Goal: Information Seeking & Learning: Check status

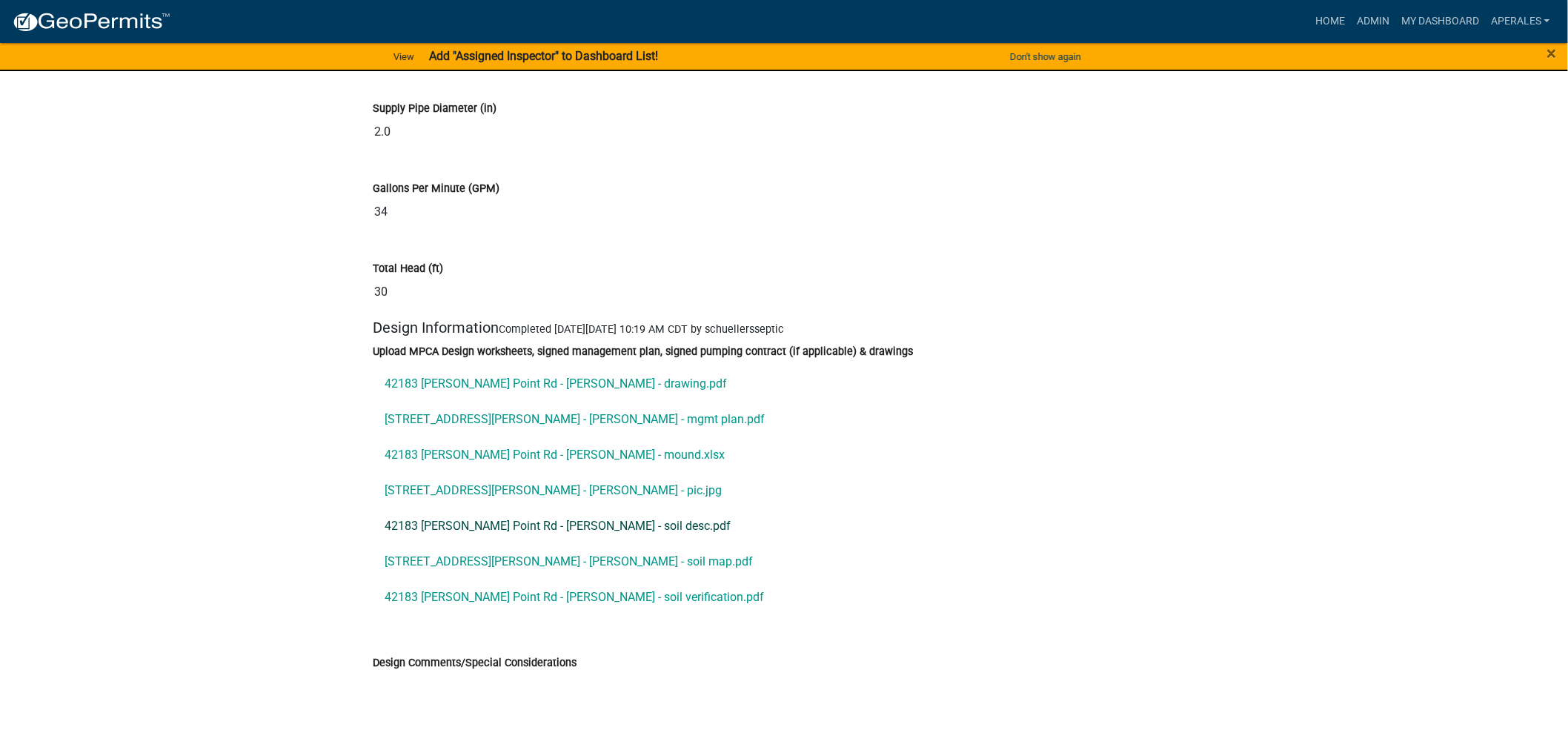
scroll to position [8477, 0]
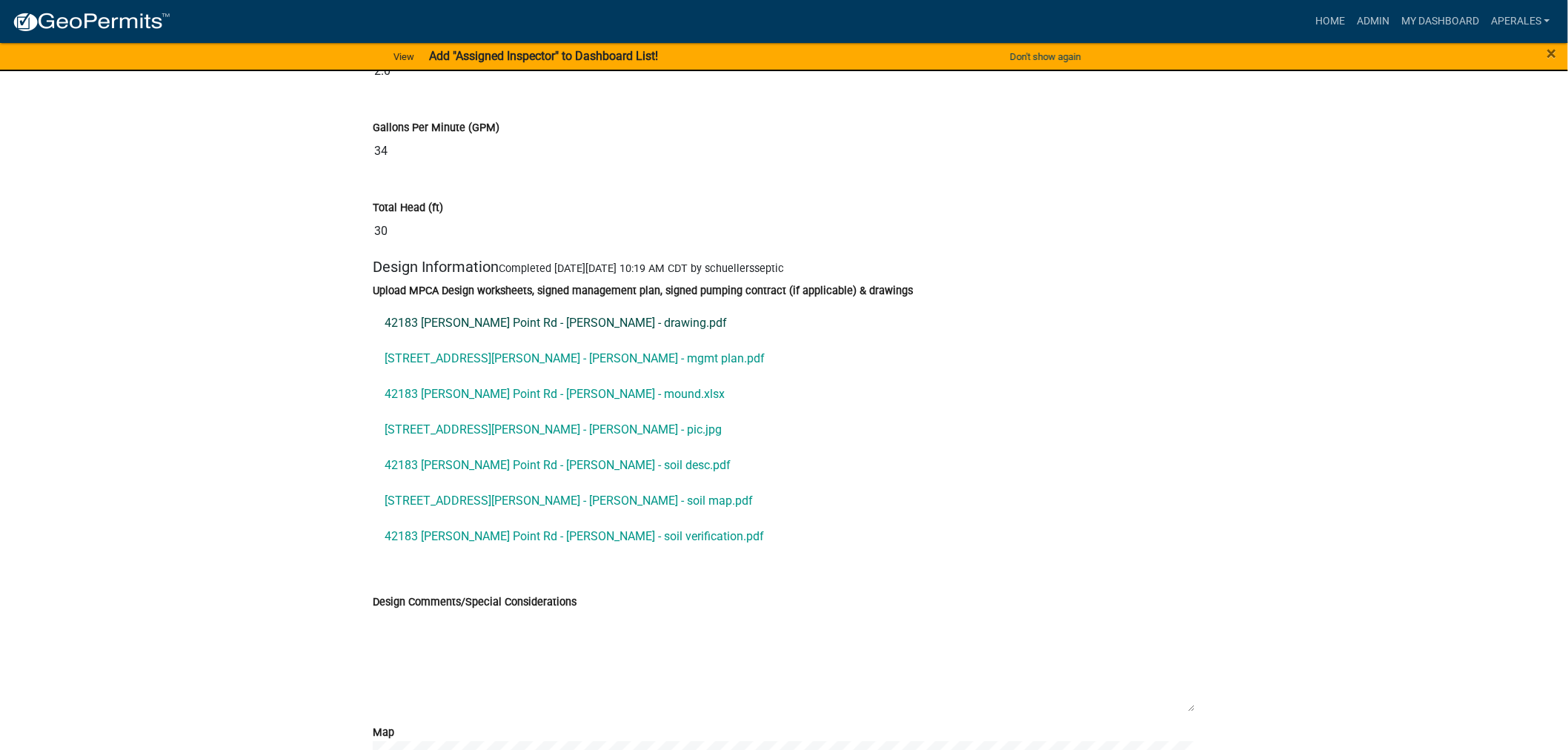
click at [602, 324] on link "42183 [PERSON_NAME] Point Rd - [PERSON_NAME] - drawing.pdf" at bounding box center [784, 323] width 822 height 36
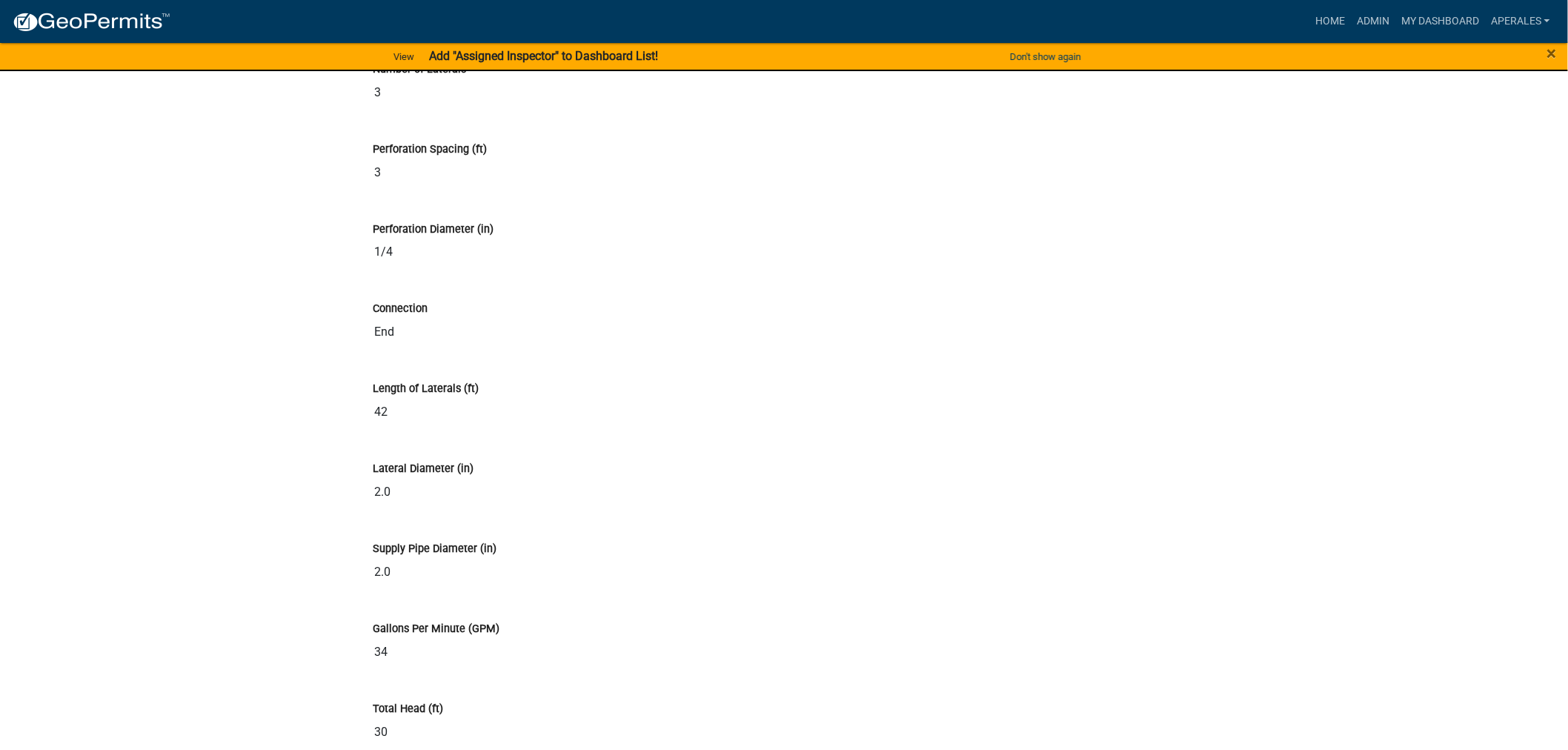
scroll to position [7572, 0]
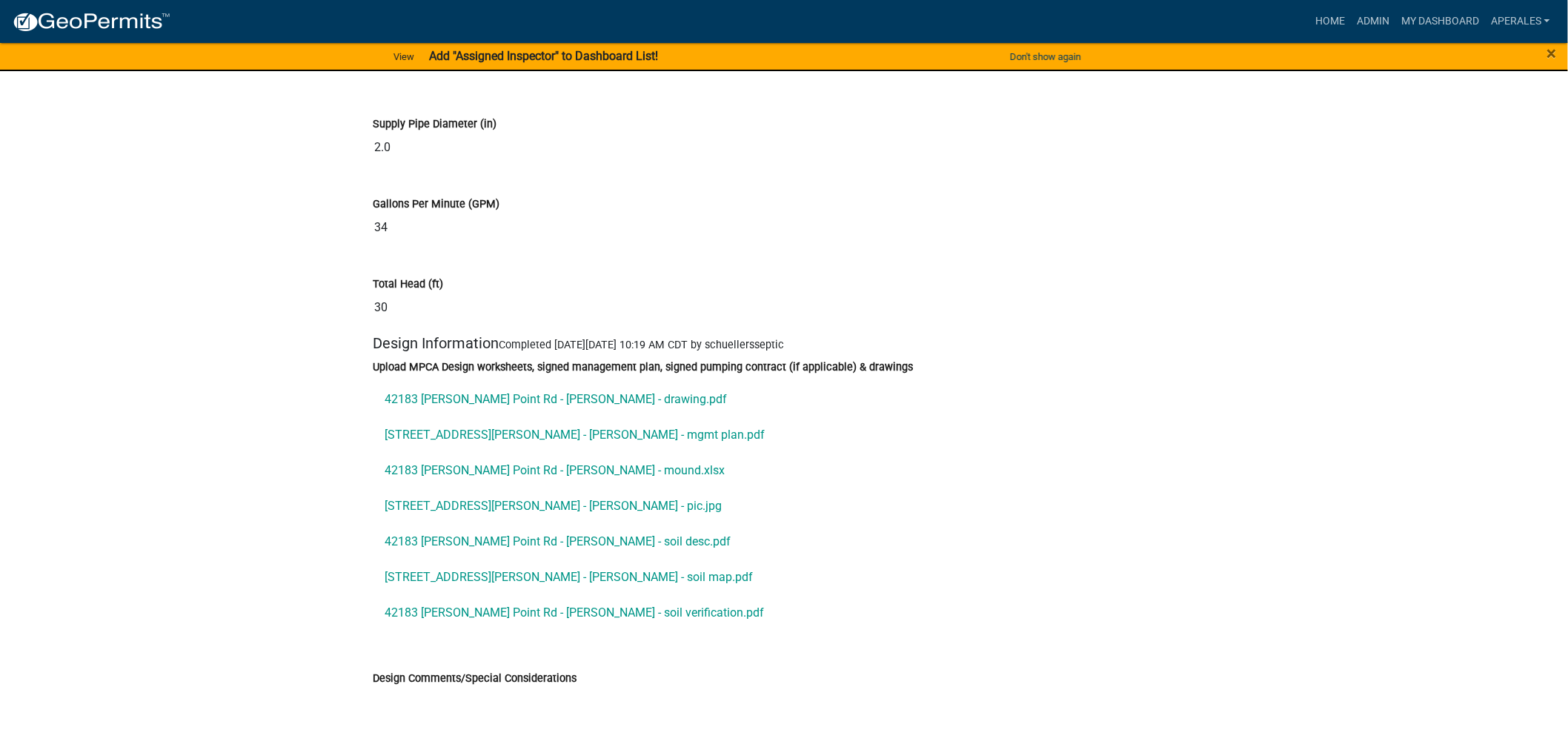
scroll to position [8394, 0]
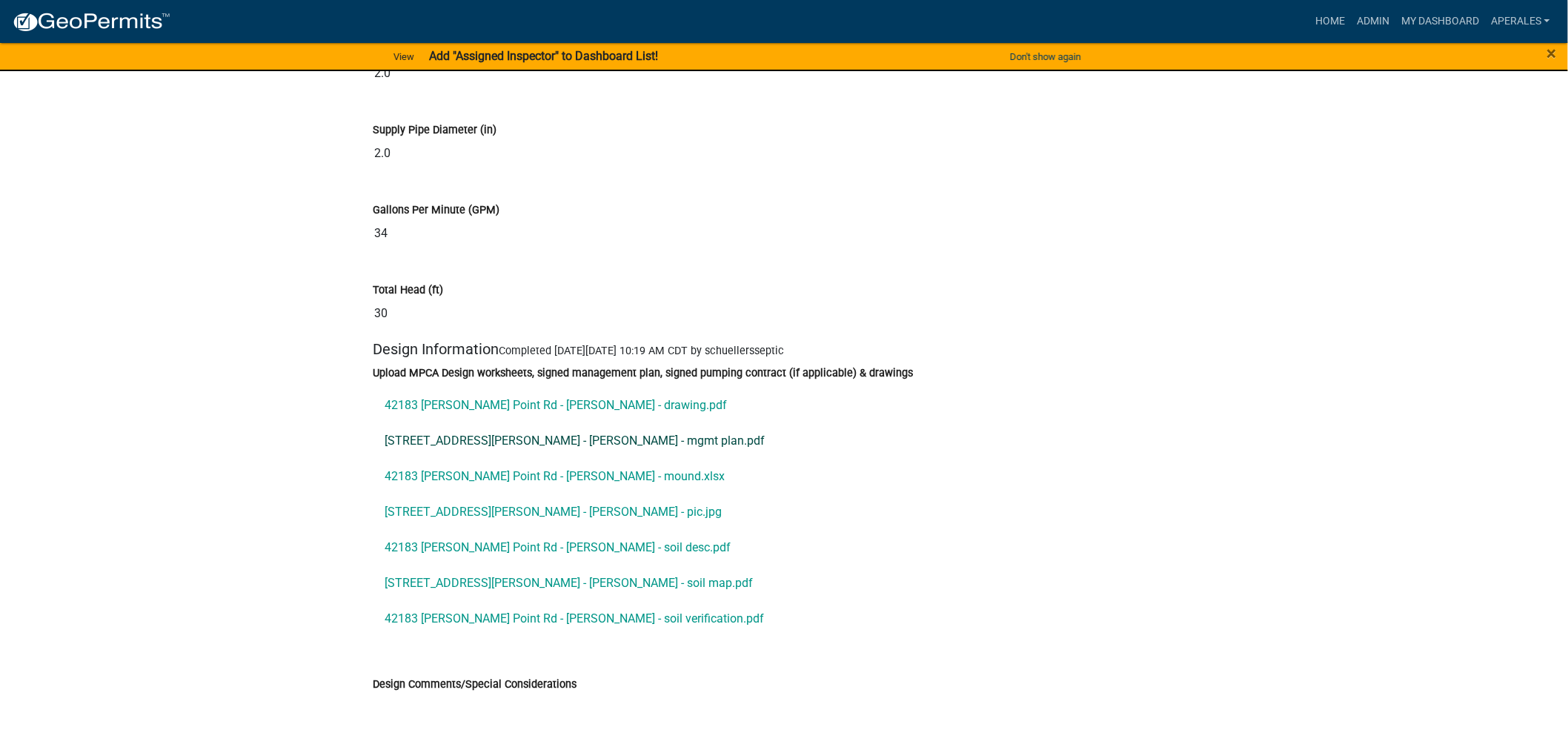
click at [611, 446] on link "[STREET_ADDRESS][PERSON_NAME] - [PERSON_NAME] - mgmt plan.pdf" at bounding box center [784, 441] width 822 height 36
click at [550, 472] on link "42183 [PERSON_NAME] Point Rd - [PERSON_NAME] - mound.xlsx" at bounding box center [784, 477] width 822 height 36
click at [526, 515] on link "[STREET_ADDRESS][PERSON_NAME] - [PERSON_NAME] - pic.jpg" at bounding box center [784, 512] width 822 height 36
click at [561, 614] on link "42183 [PERSON_NAME] Point Rd - [PERSON_NAME] - soil verification.pdf" at bounding box center [784, 619] width 822 height 36
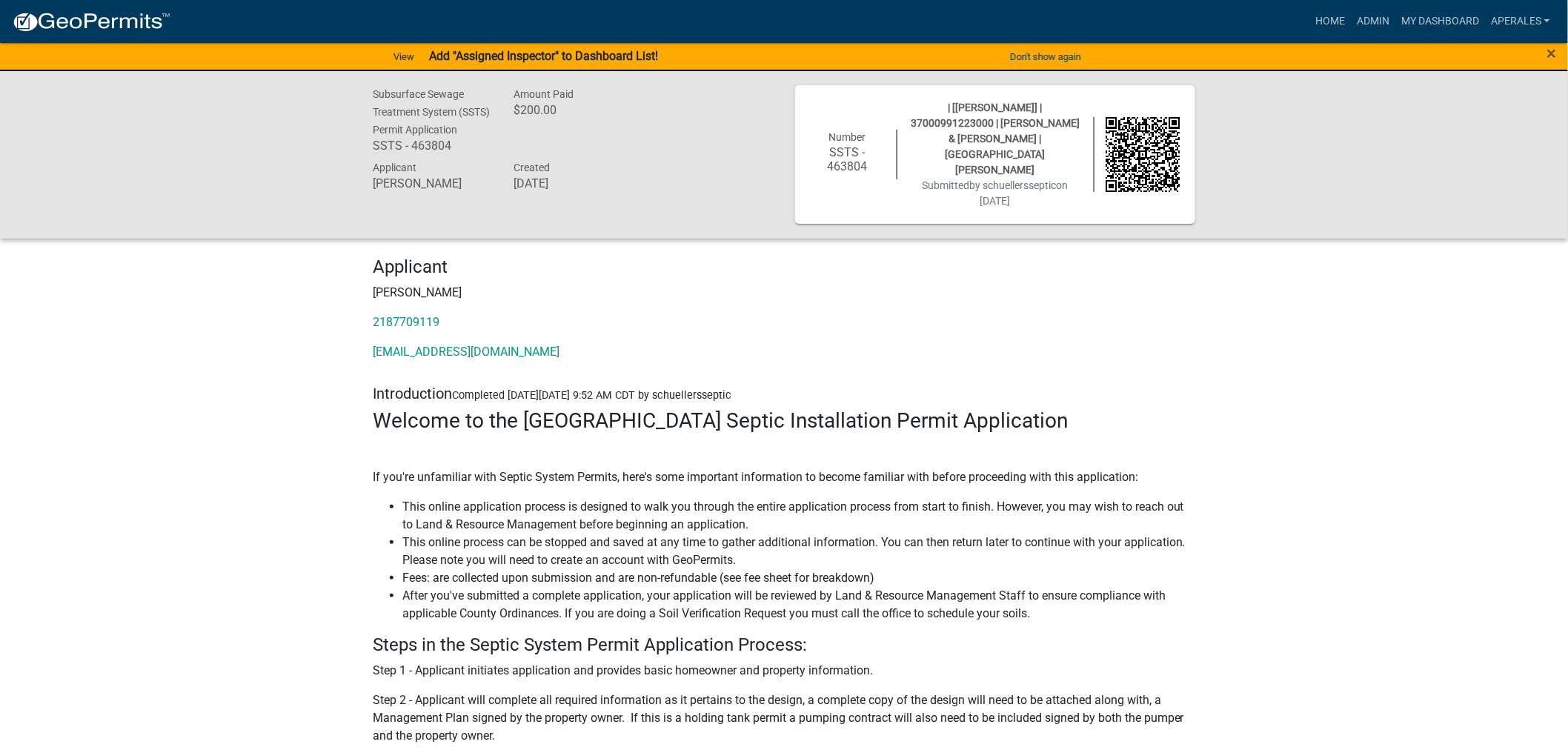
scroll to position [0, 0]
click at [1408, 22] on link "My Dashboard" at bounding box center [1440, 21] width 90 height 28
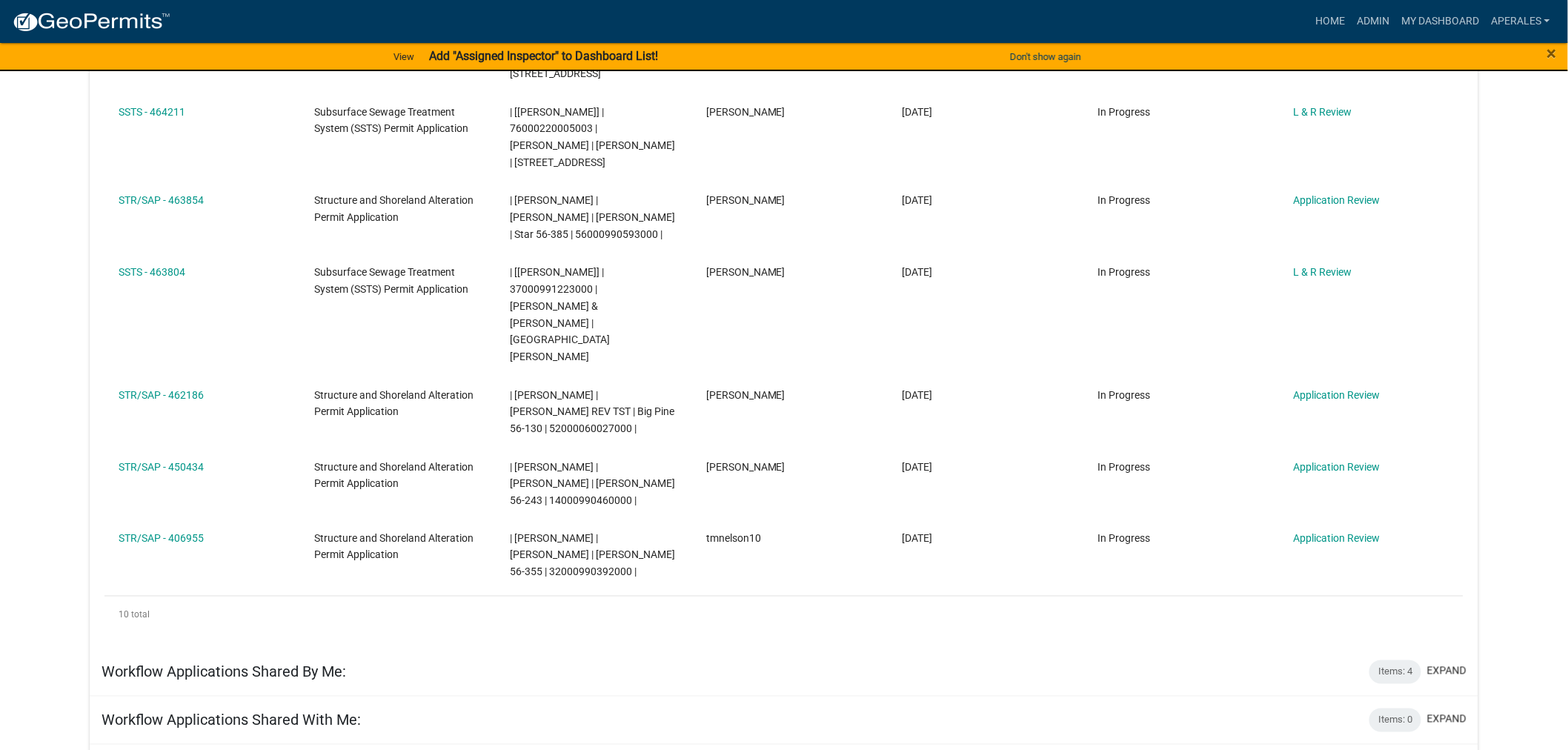
scroll to position [823, 0]
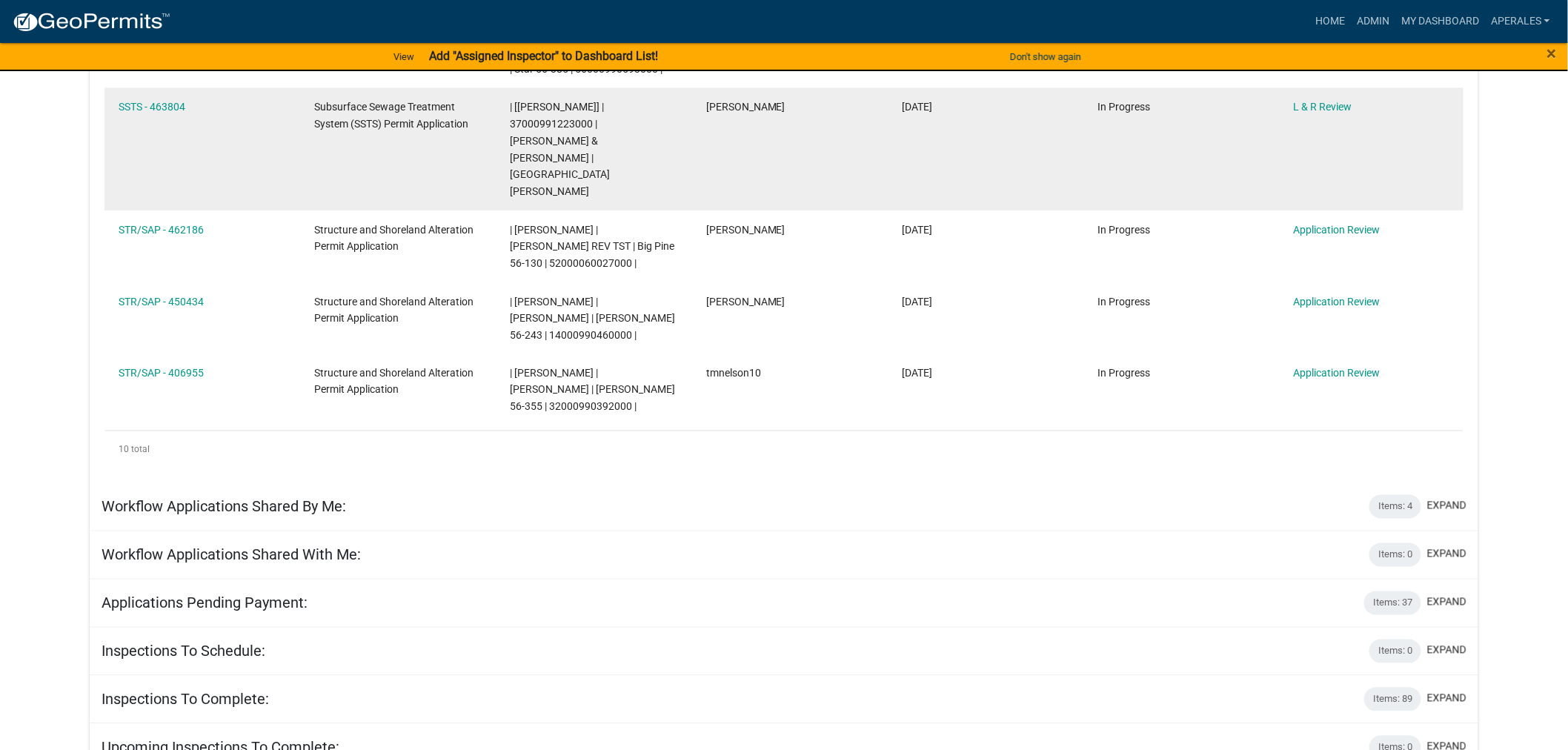
click at [159, 111] on datatable-body-cell "SSTS - 463804" at bounding box center [202, 149] width 196 height 122
click at [174, 113] on link "SSTS - 463804" at bounding box center [152, 106] width 67 height 12
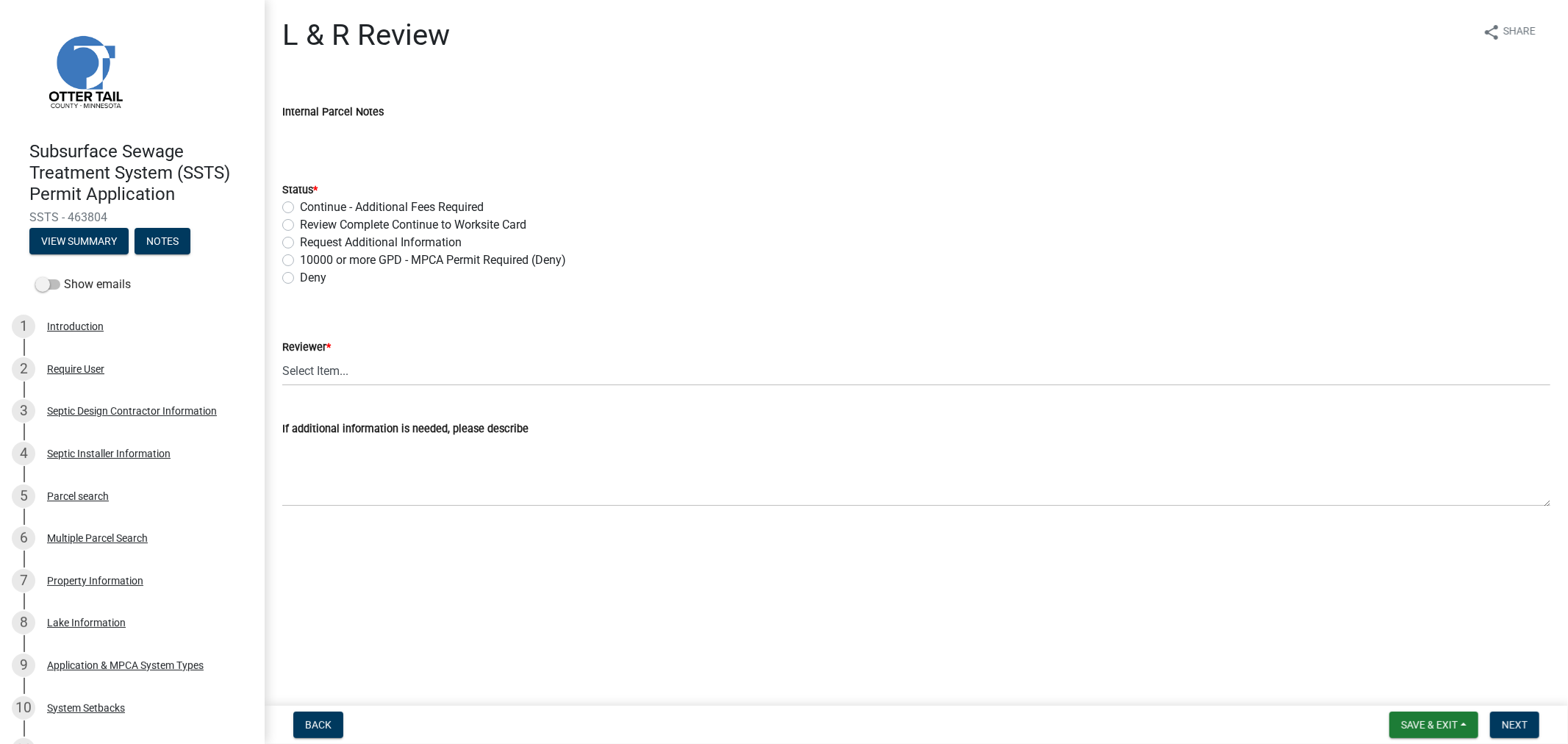
click at [300, 224] on label "Review Complete Continue to Worksite Card" at bounding box center [413, 225] width 227 height 18
click at [300, 224] on input "Review Complete Continue to Worksite Card" at bounding box center [305, 221] width 10 height 10
radio input "true"
click at [322, 385] on select "Select Item... [PERSON_NAME] [PERSON_NAME] [PERSON_NAME] [PERSON_NAME] [PERSON_…" at bounding box center [917, 370] width 1268 height 30
click at [283, 355] on select "Select Item... [PERSON_NAME] [PERSON_NAME] [PERSON_NAME] [PERSON_NAME] [PERSON_…" at bounding box center [917, 370] width 1268 height 30
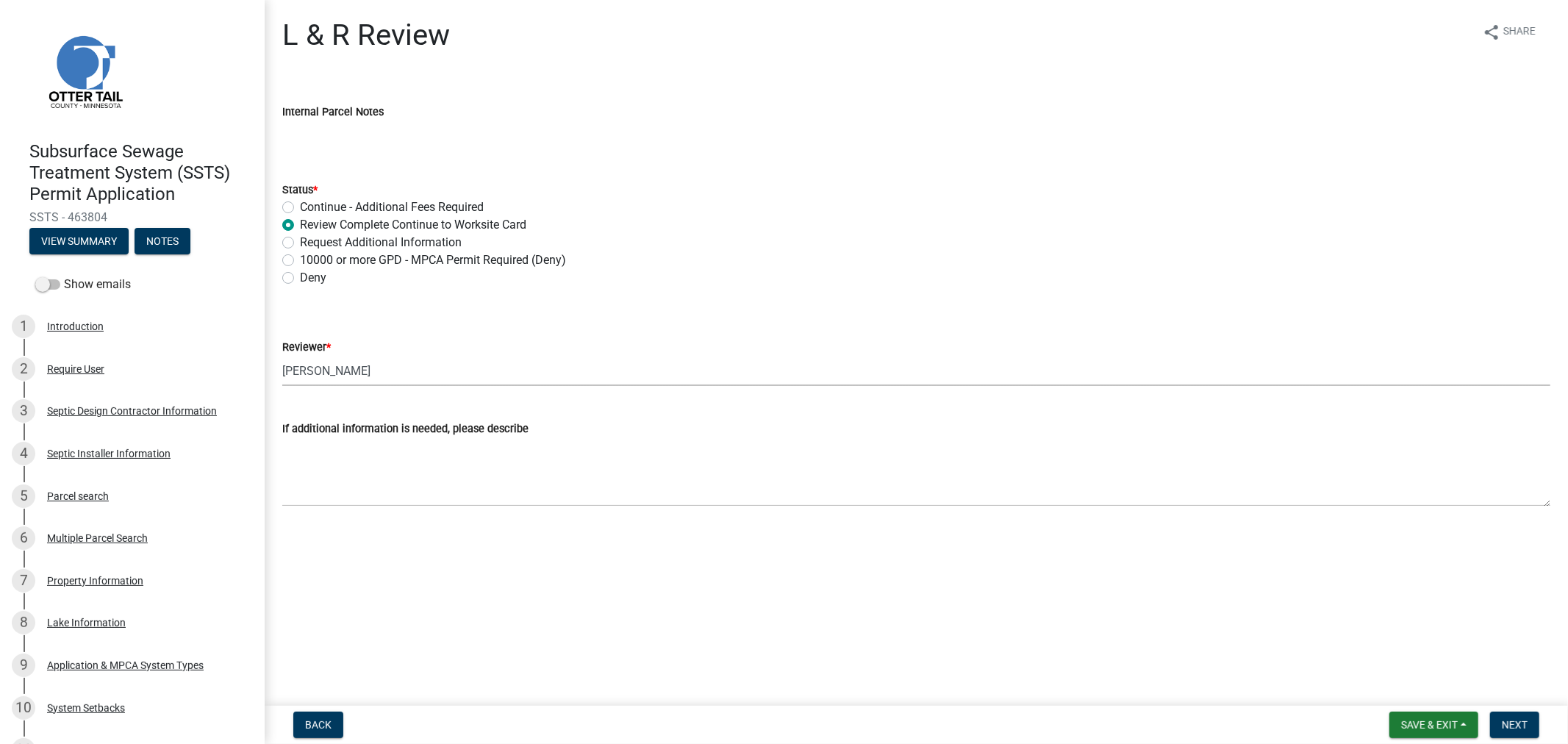
select select "9c3b6904-81c6-453c-afae-16c55a593472"
click at [1529, 731] on button "Next" at bounding box center [1515, 725] width 49 height 27
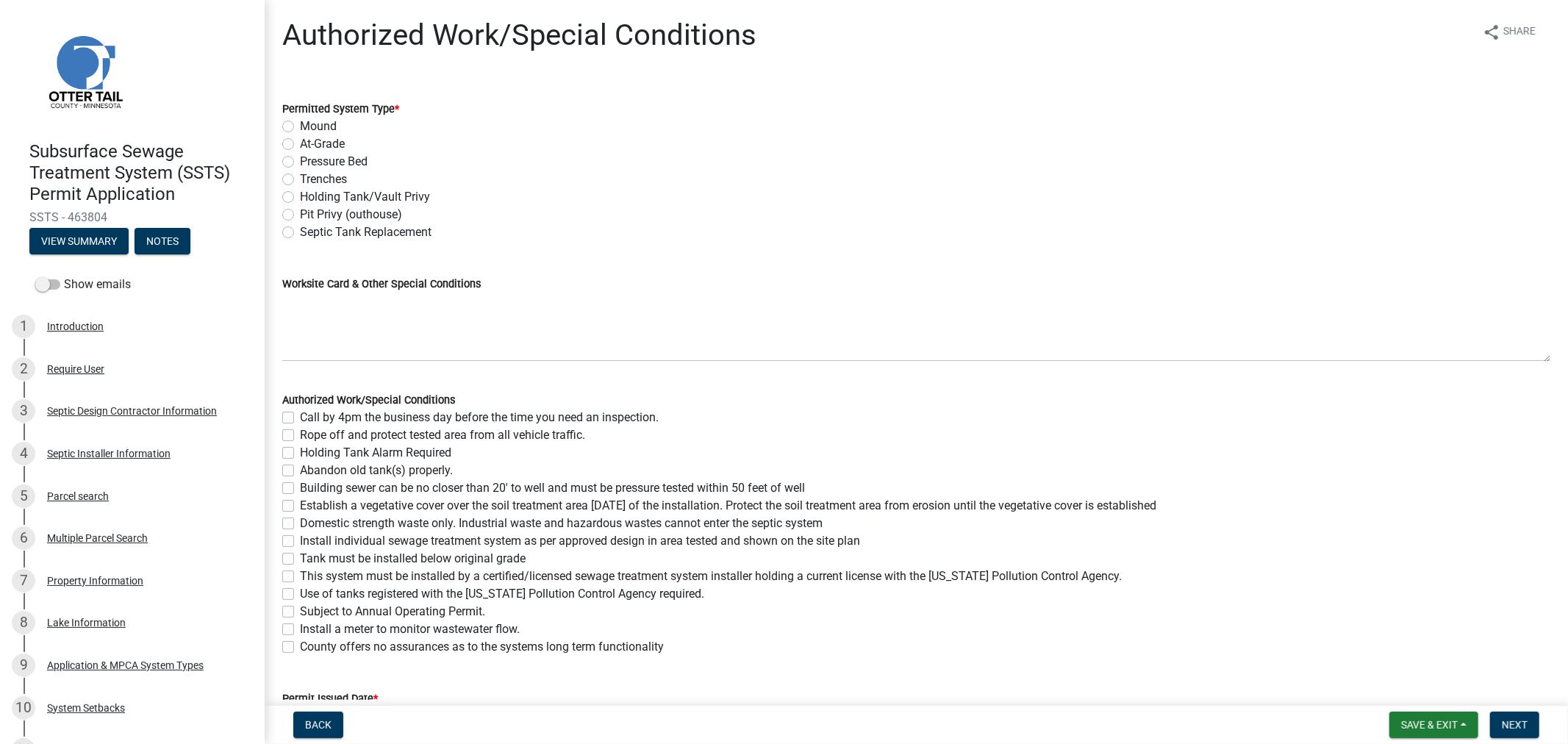
click at [300, 128] on label "Mound" at bounding box center [317, 126] width 36 height 18
click at [300, 127] on input "Mound" at bounding box center [305, 122] width 10 height 10
radio input "true"
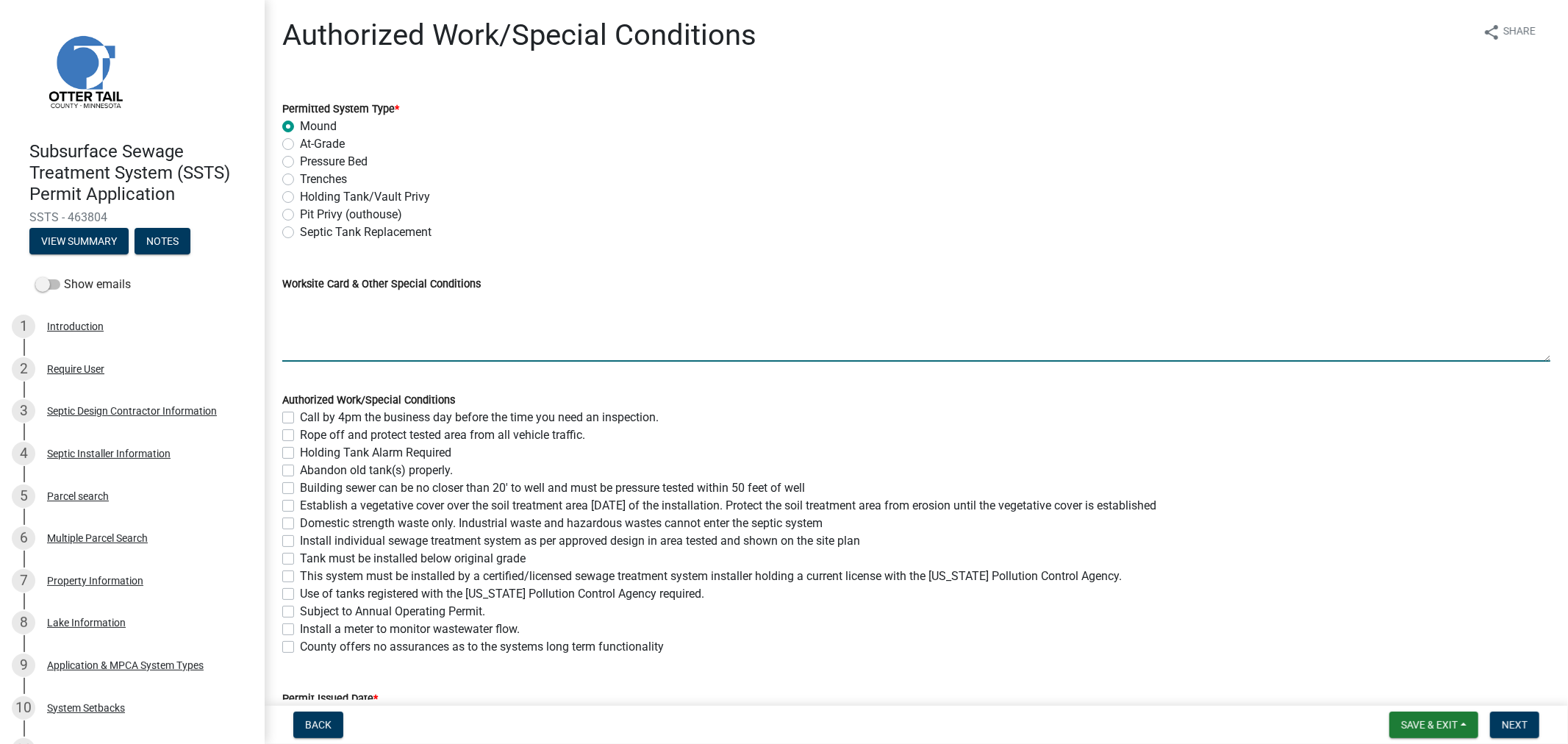
click at [369, 343] on textarea "Worksite Card & Other Special Conditions" at bounding box center [917, 326] width 1268 height 69
type textarea "1000 Gallon Septic Tank 500 Gallon Lift Tank Type I Mound 9' x 44'"
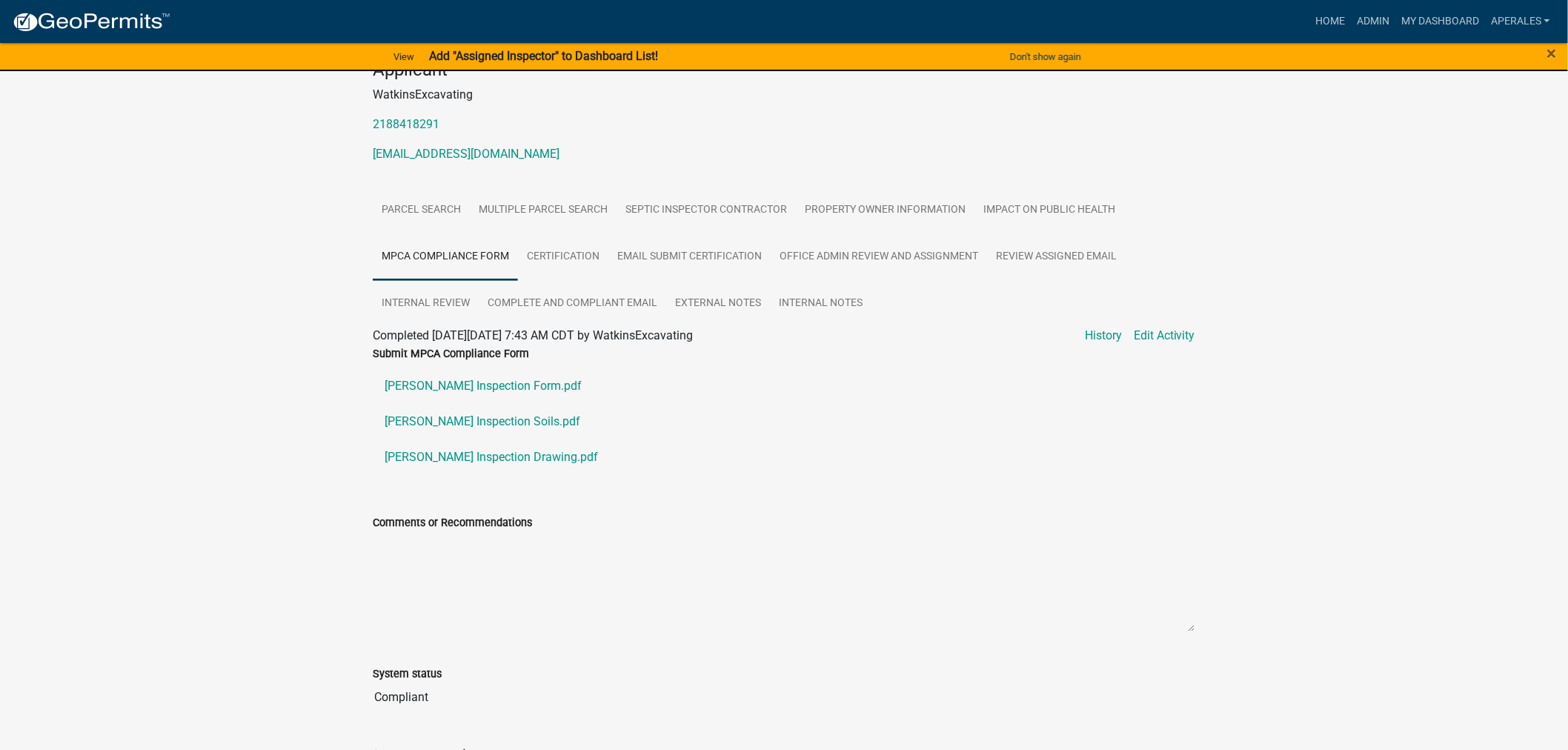
scroll to position [82, 0]
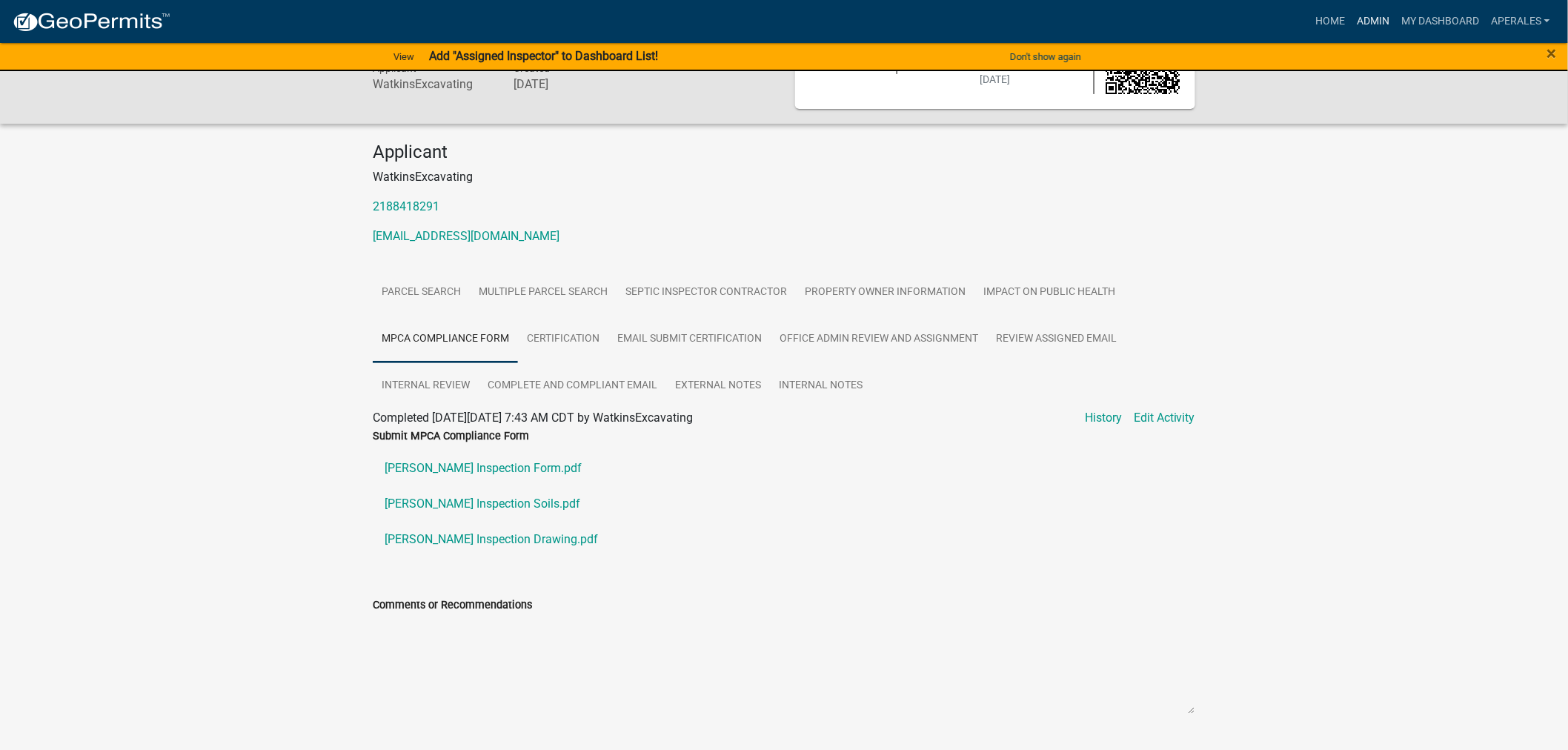
click at [1375, 18] on link "Admin" at bounding box center [1373, 21] width 44 height 28
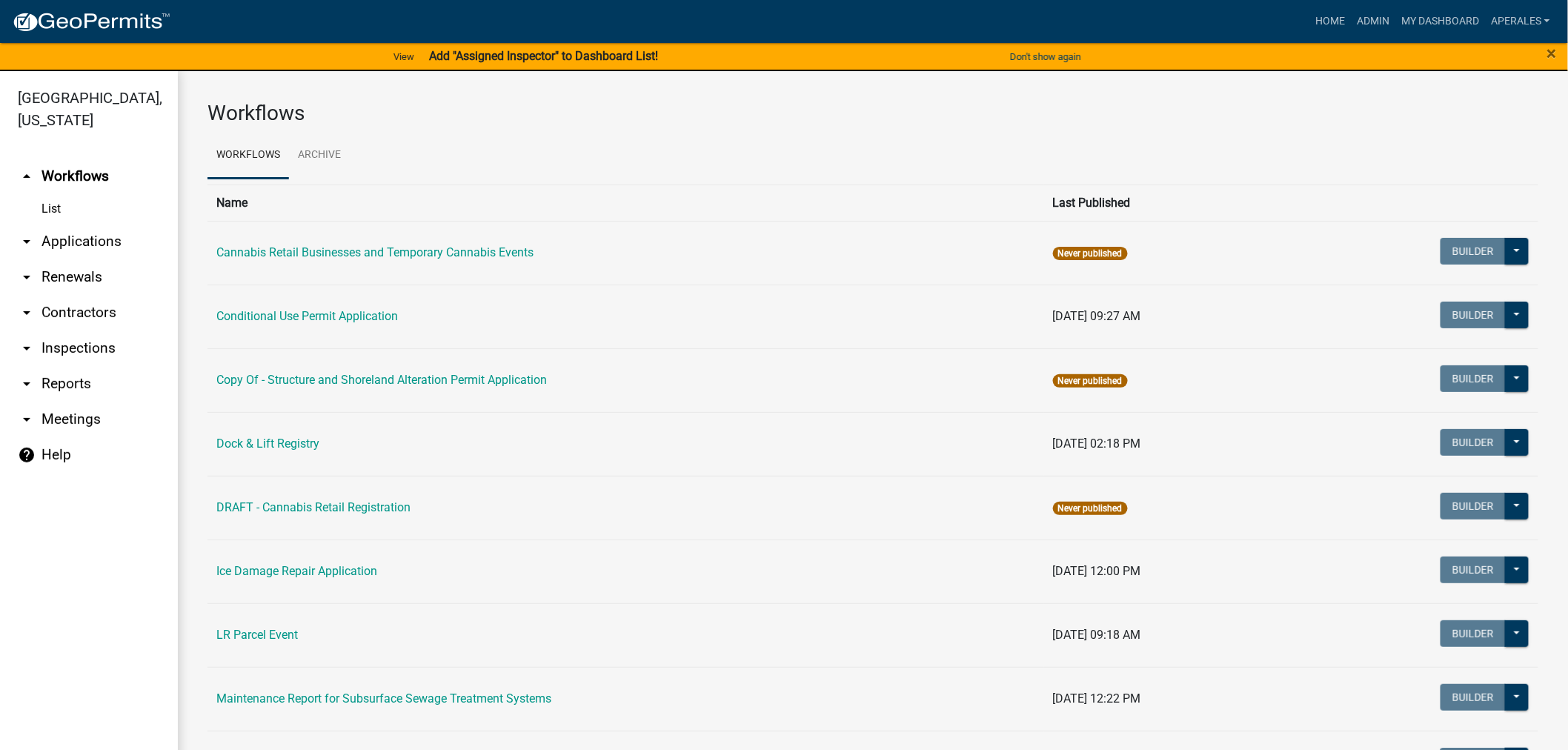
click at [113, 224] on link "arrow_drop_down Applications" at bounding box center [89, 242] width 178 height 36
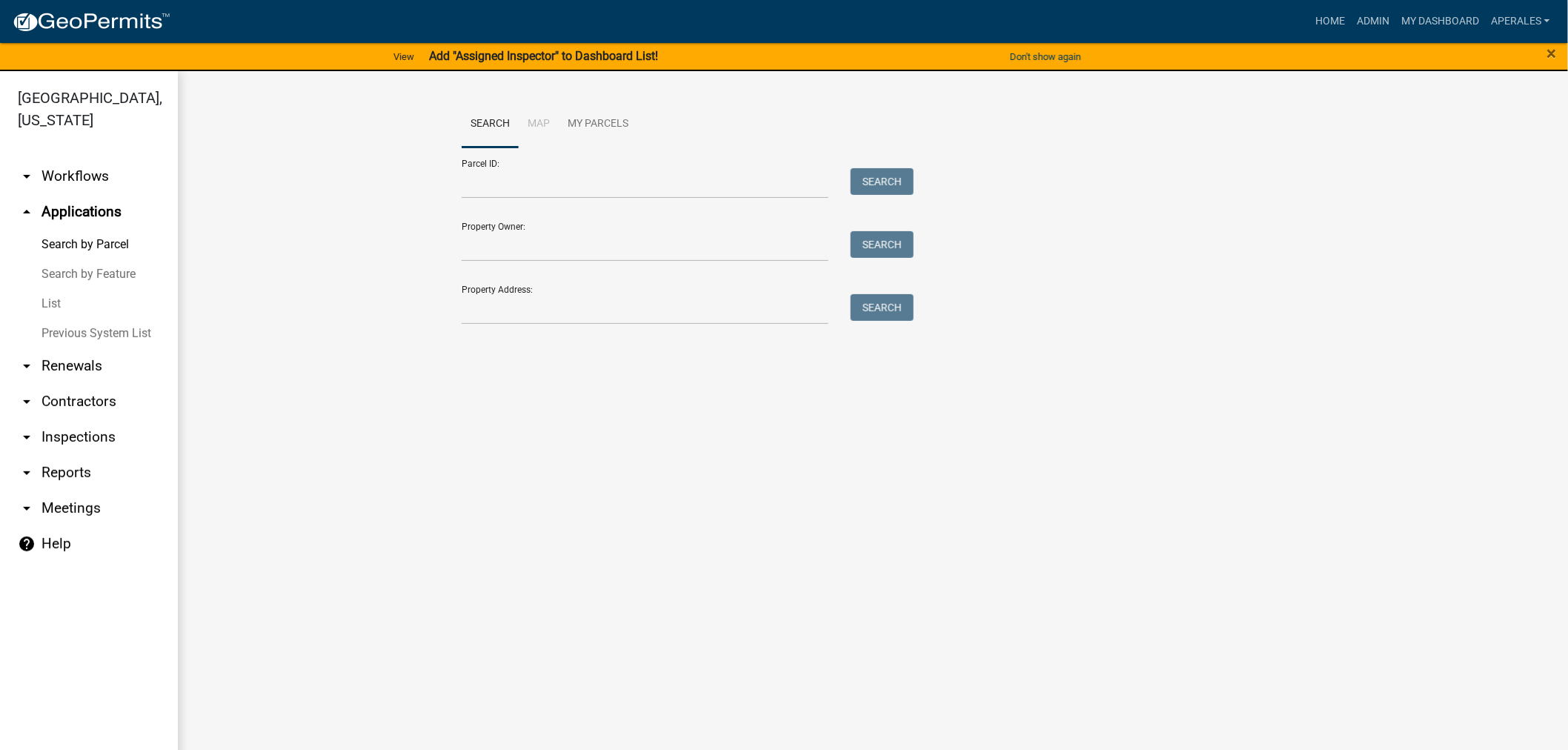
click at [559, 163] on div "Parcel ID: Search" at bounding box center [683, 173] width 445 height 51
click at [557, 186] on input "Parcel ID:" at bounding box center [644, 183] width 366 height 30
paste input "32000990365000"
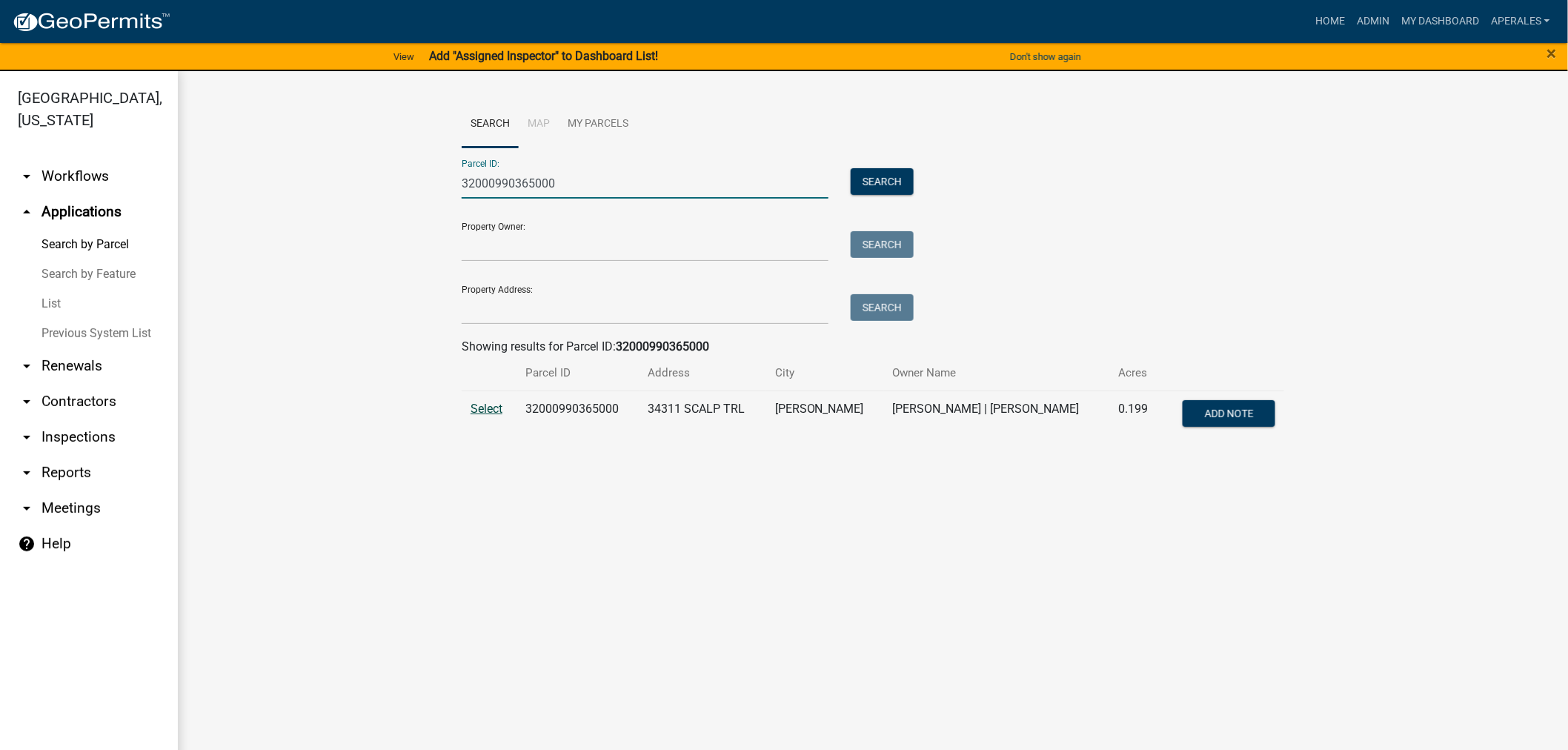
type input "32000990365000"
click at [477, 409] on span "Select" at bounding box center [486, 408] width 32 height 14
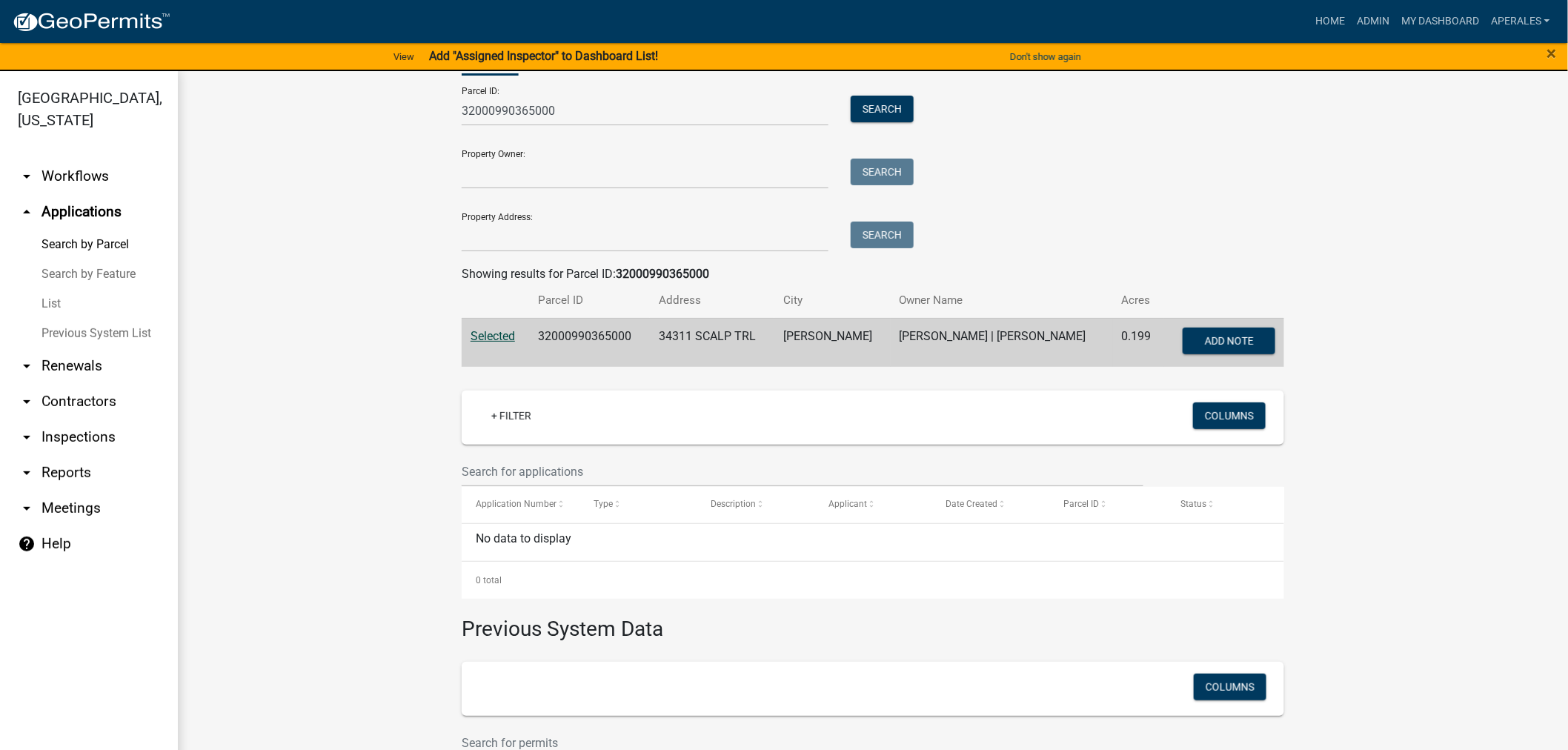
scroll to position [205, 0]
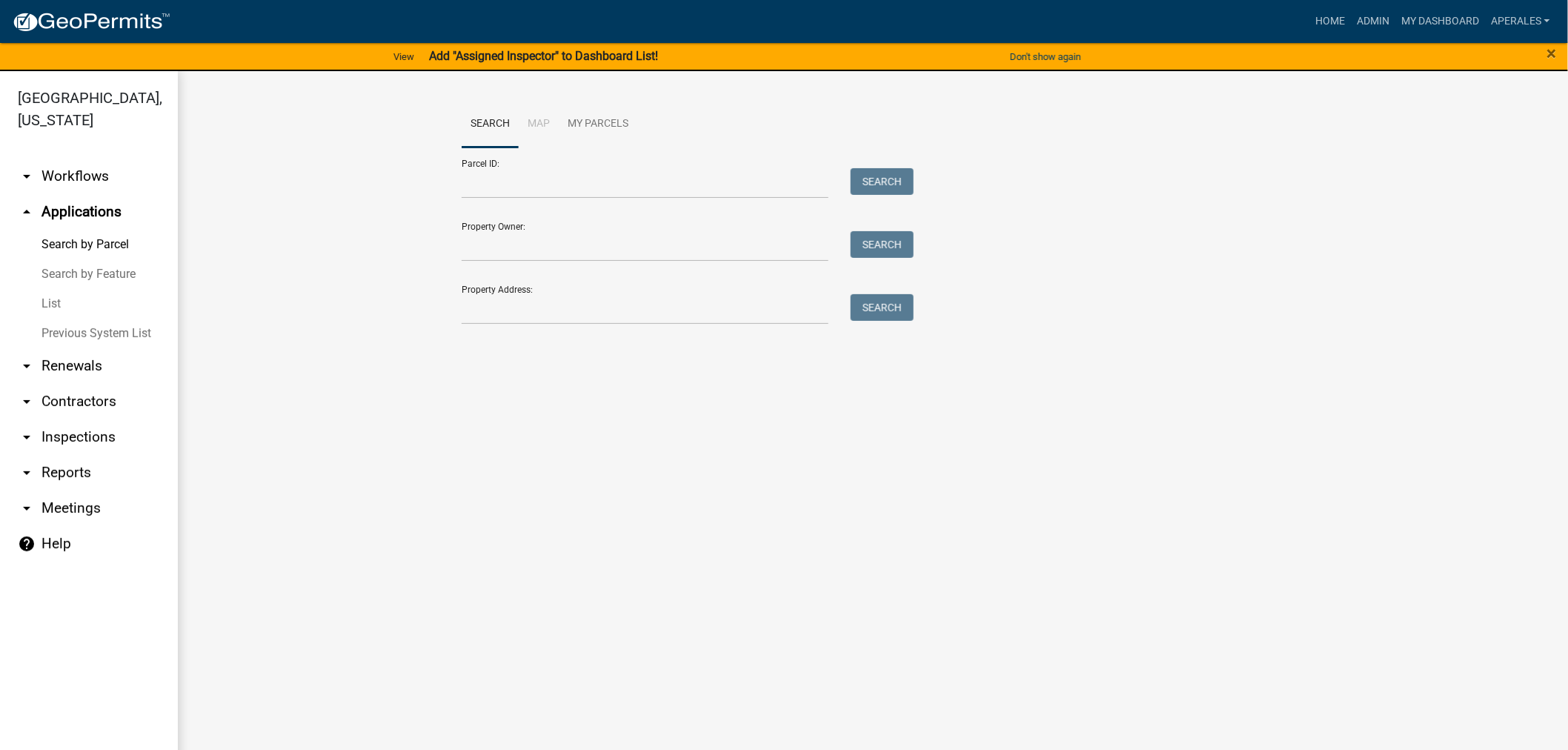
click at [669, 162] on div "Parcel ID: Search" at bounding box center [683, 173] width 445 height 51
click at [669, 178] on input "Parcel ID:" at bounding box center [644, 183] width 366 height 30
drag, startPoint x: 474, startPoint y: 326, endPoint x: 479, endPoint y: 315, distance: 12.1
click at [478, 317] on div "Search Map My Parcels Parcel ID: Search Property Owner: Search Property Address…" at bounding box center [873, 219] width 845 height 237
drag, startPoint x: 479, startPoint y: 315, endPoint x: 495, endPoint y: 305, distance: 18.9
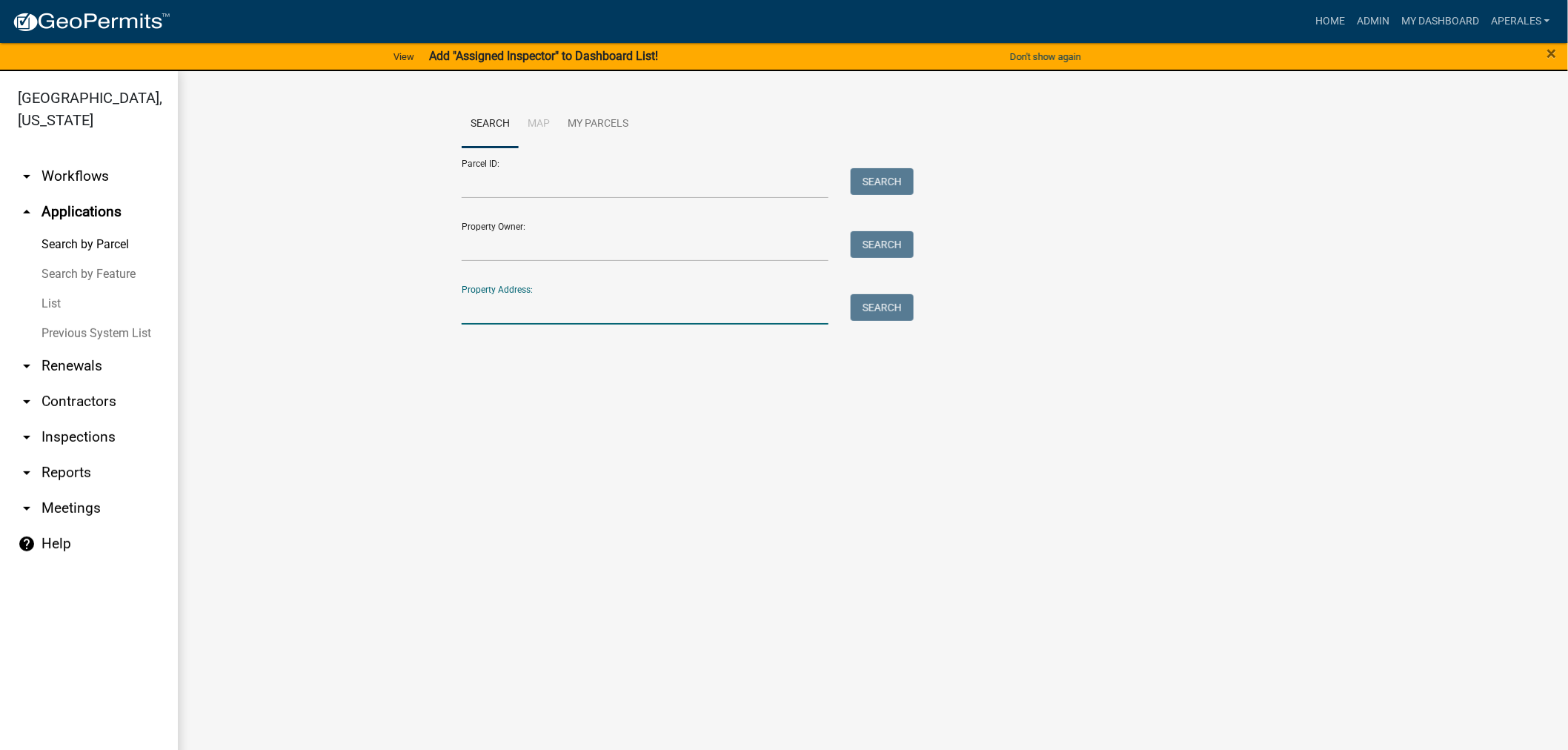
click at [479, 315] on input "Property Address:" at bounding box center [644, 308] width 366 height 30
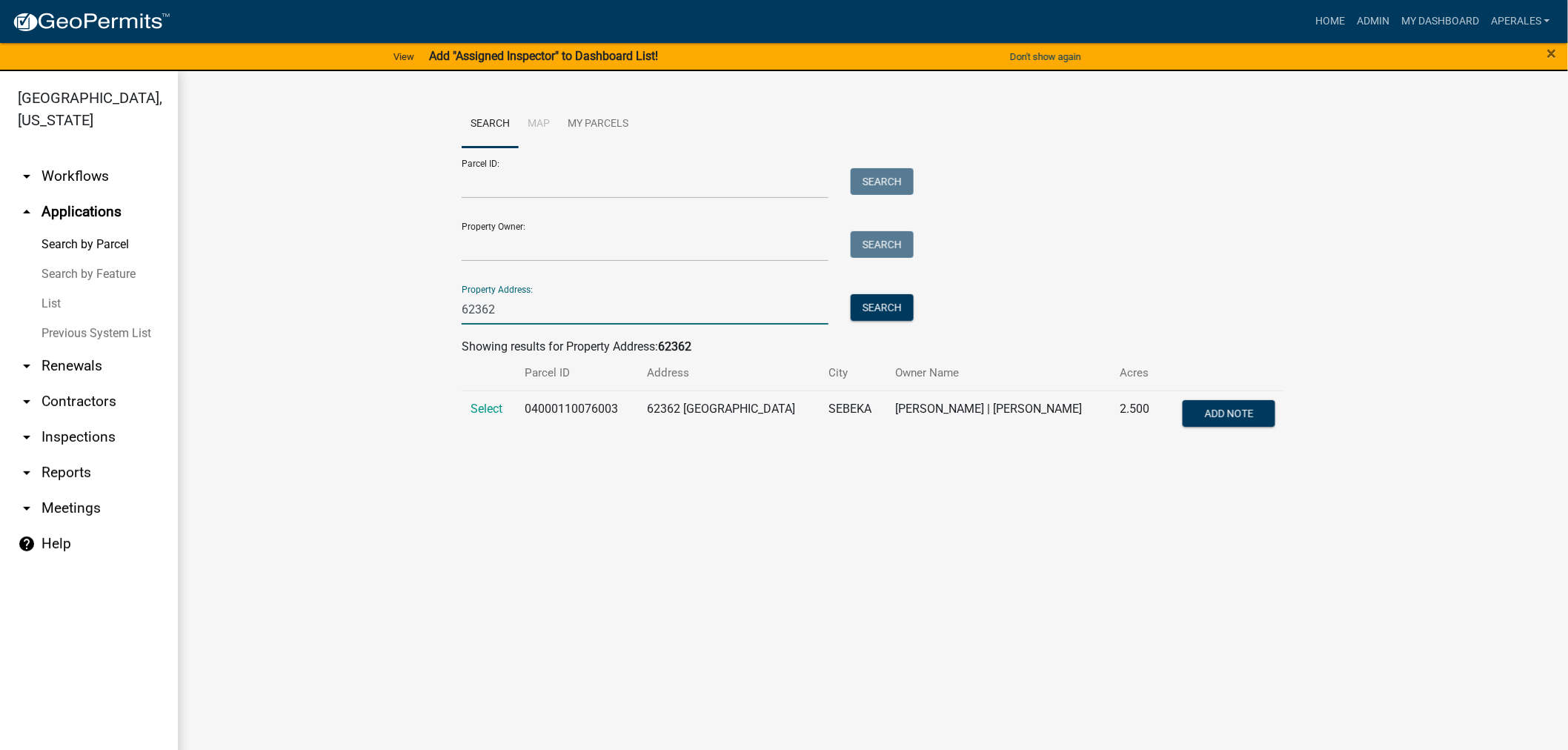
type input "62362"
click at [493, 417] on td "Select" at bounding box center [488, 415] width 54 height 49
click at [492, 411] on span "Select" at bounding box center [486, 408] width 32 height 14
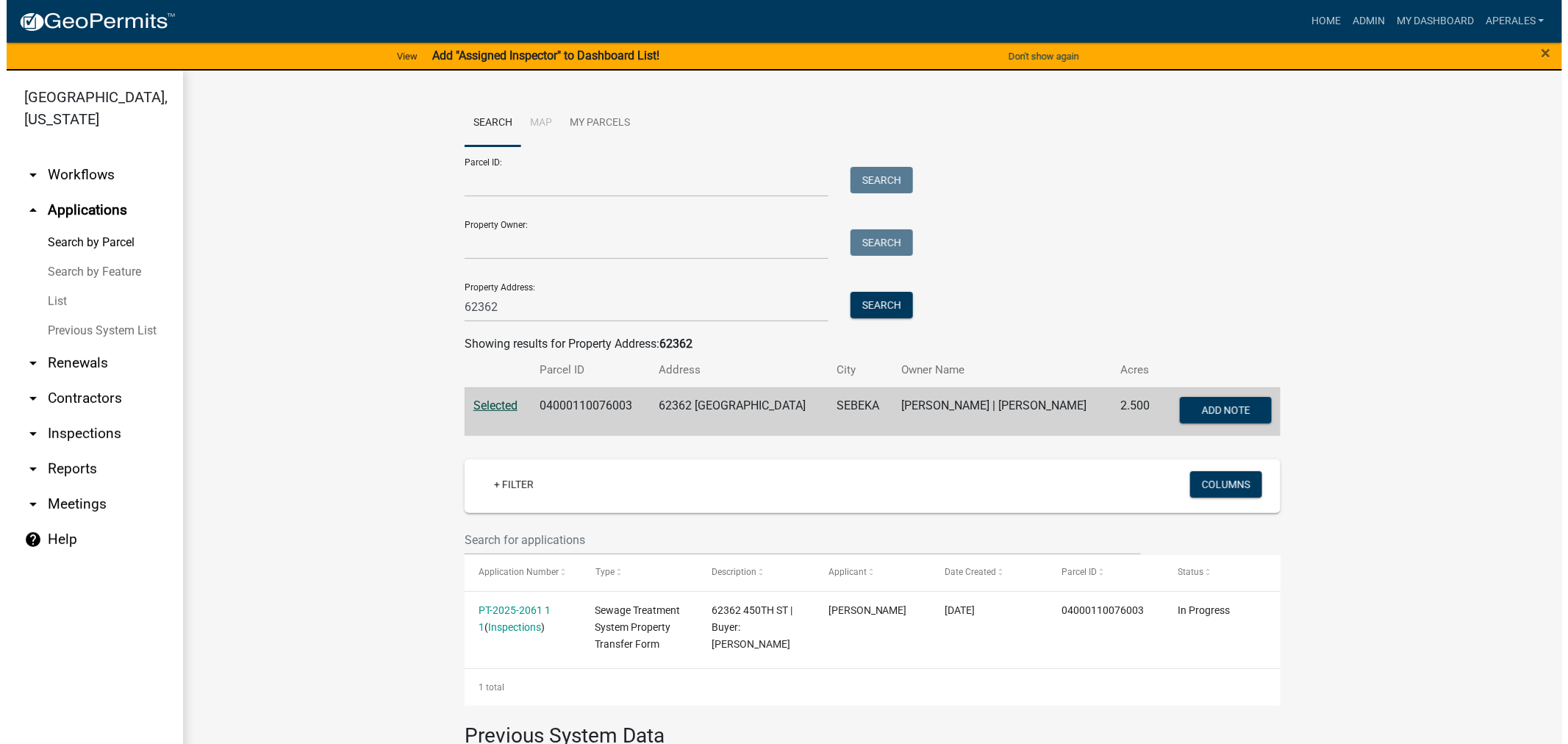
scroll to position [243, 0]
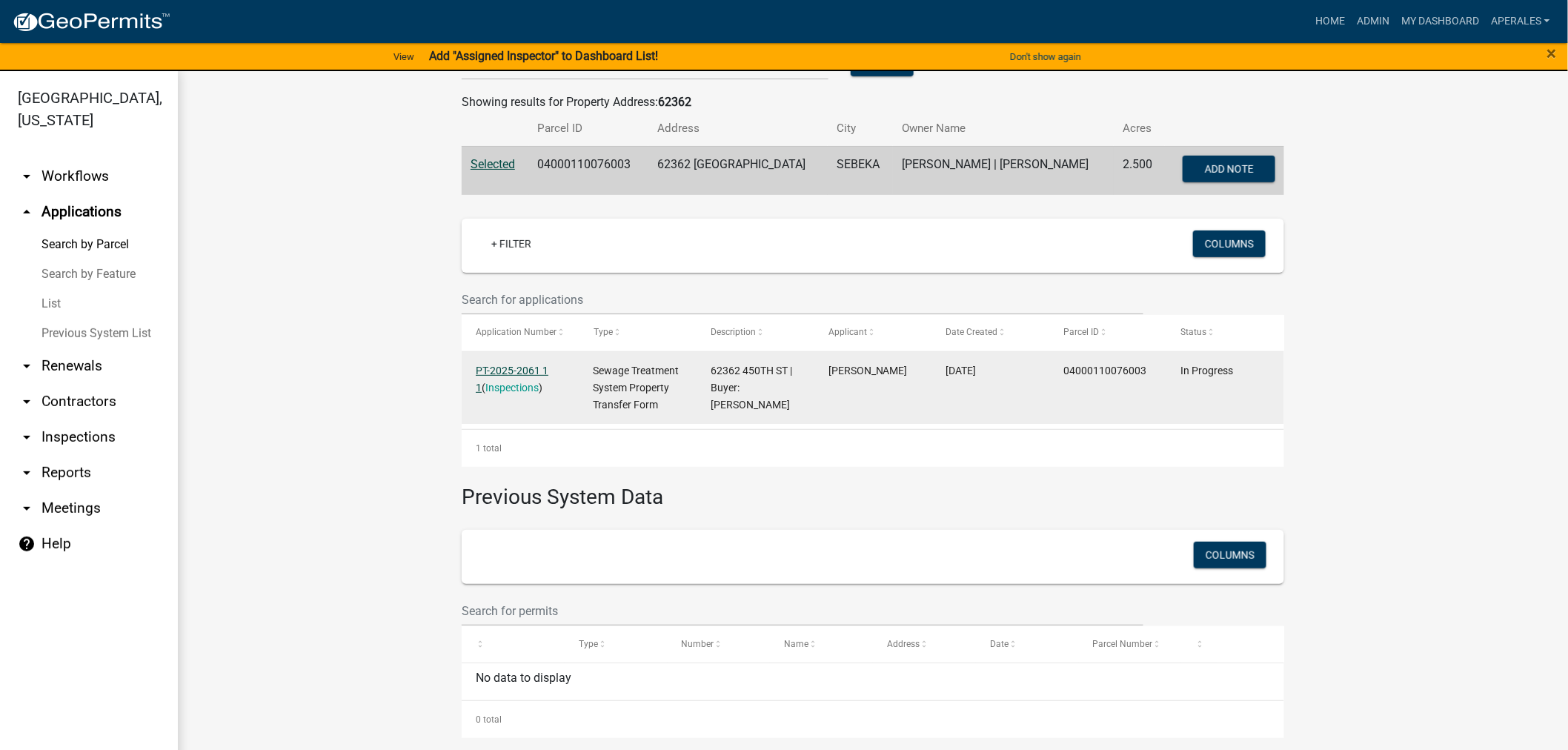
click at [518, 368] on link "PT-2025-2061 1 1" at bounding box center [512, 379] width 73 height 29
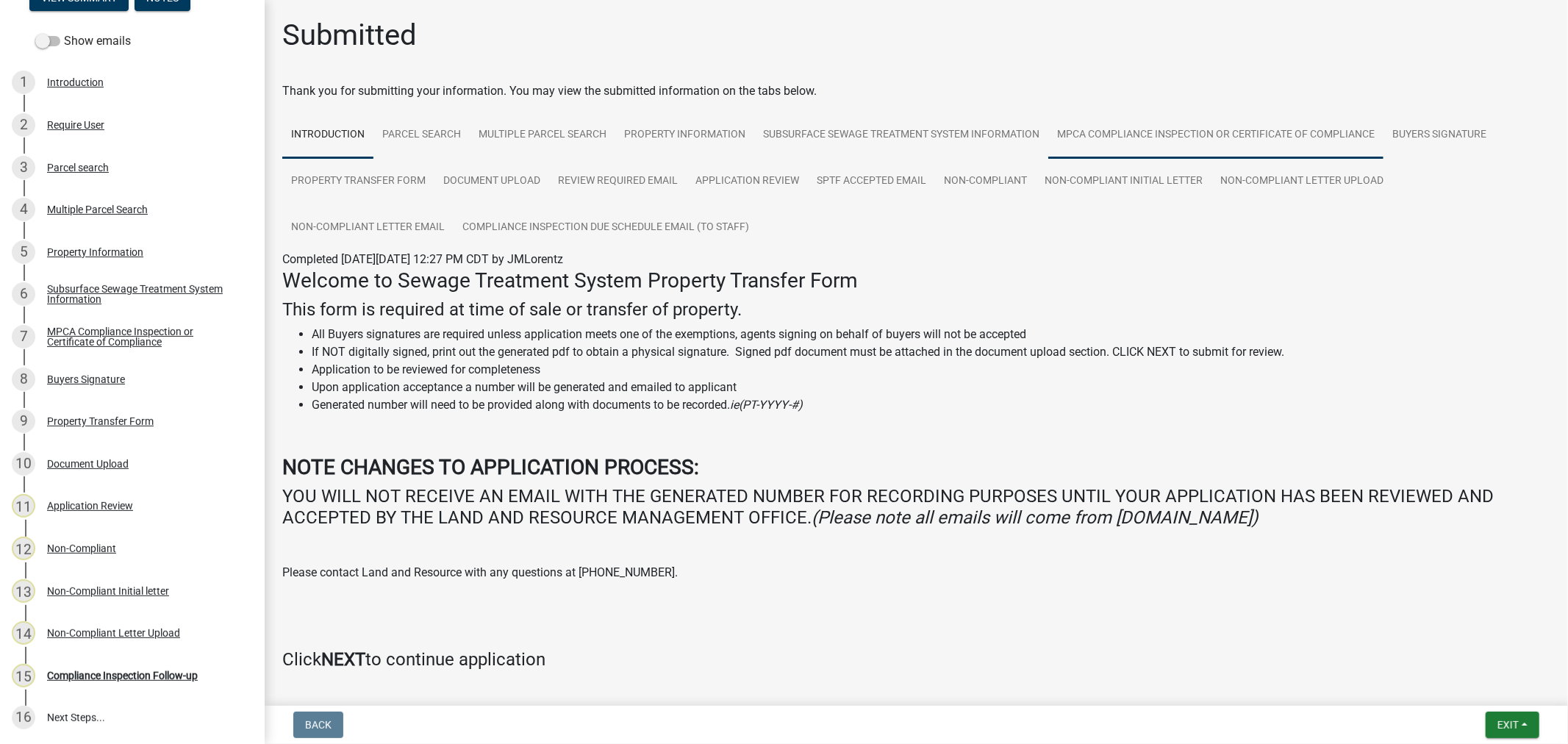
click at [1120, 130] on link "MPCA Compliance Inspection or Certificate of Compliance" at bounding box center [1216, 135] width 335 height 47
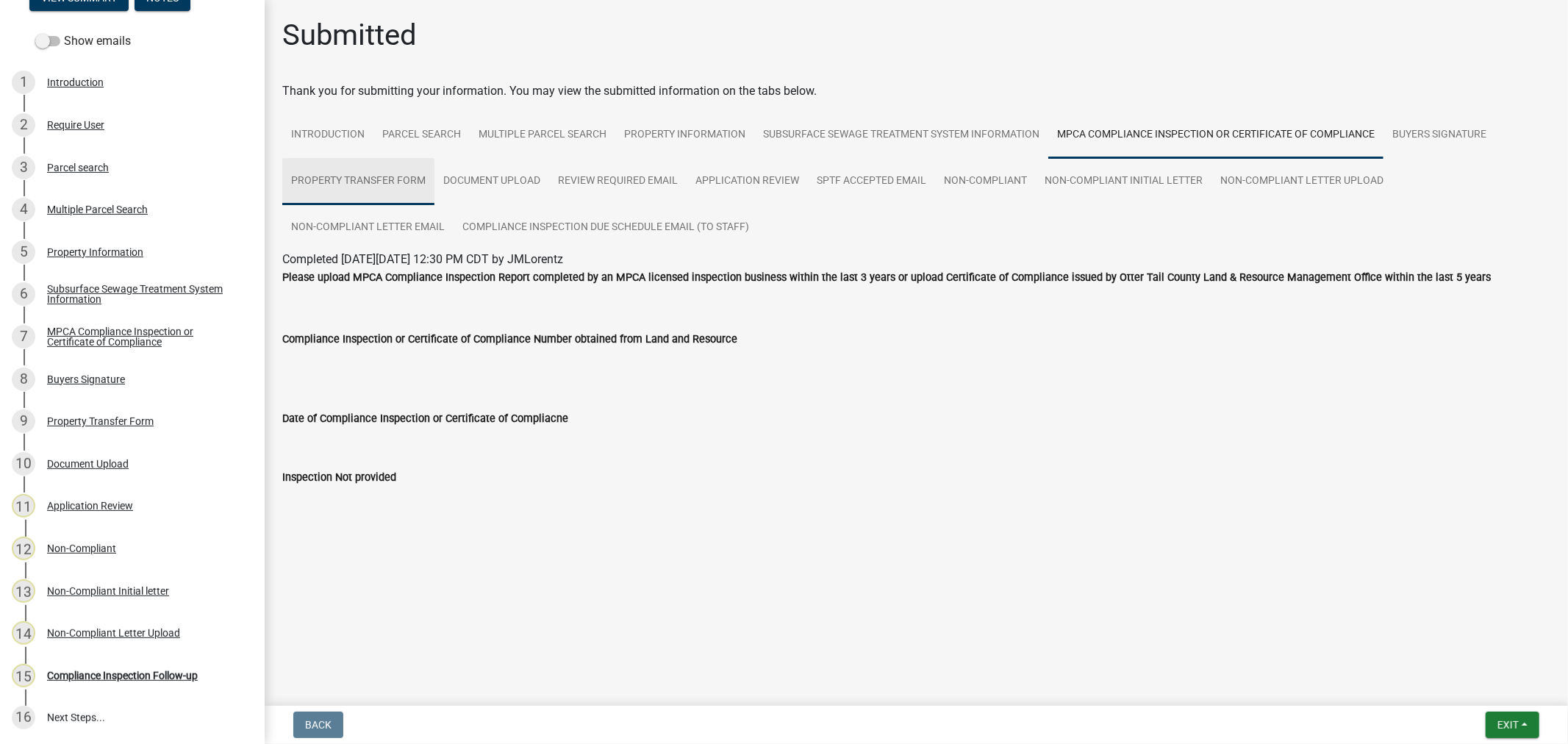
click at [417, 185] on link "Property Transfer Form" at bounding box center [359, 181] width 152 height 47
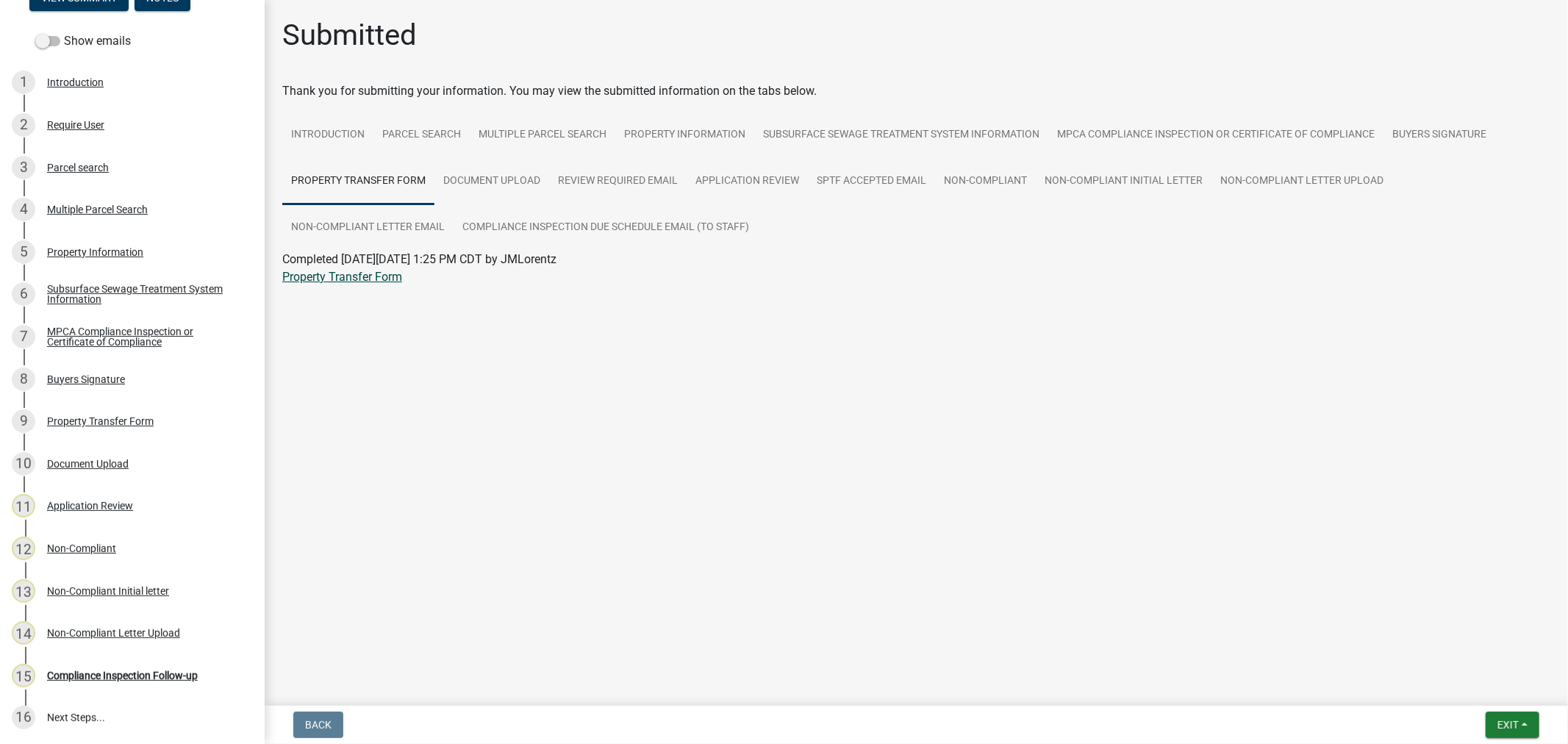
click at [330, 283] on link "Property Transfer Form" at bounding box center [343, 276] width 120 height 14
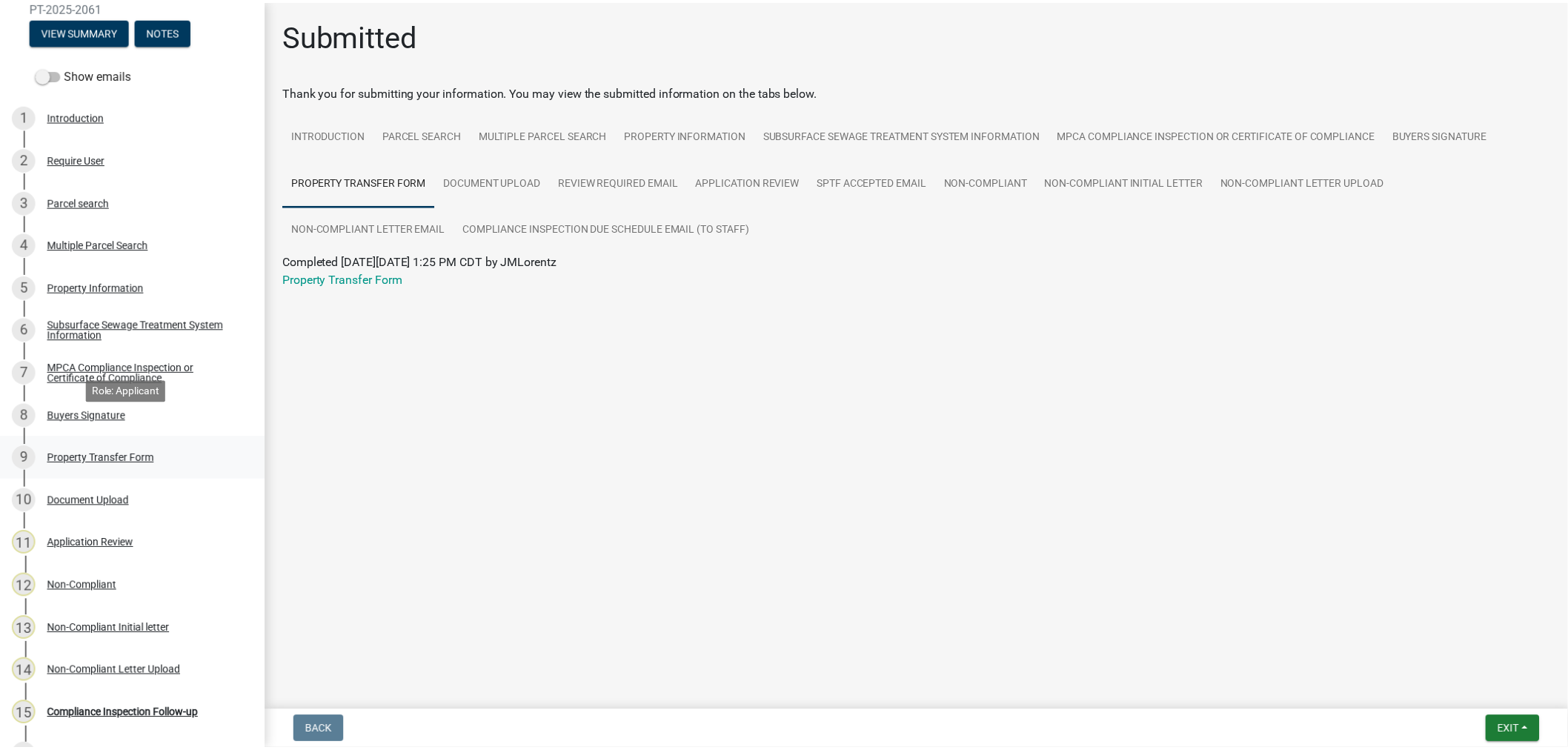
scroll to position [224, 0]
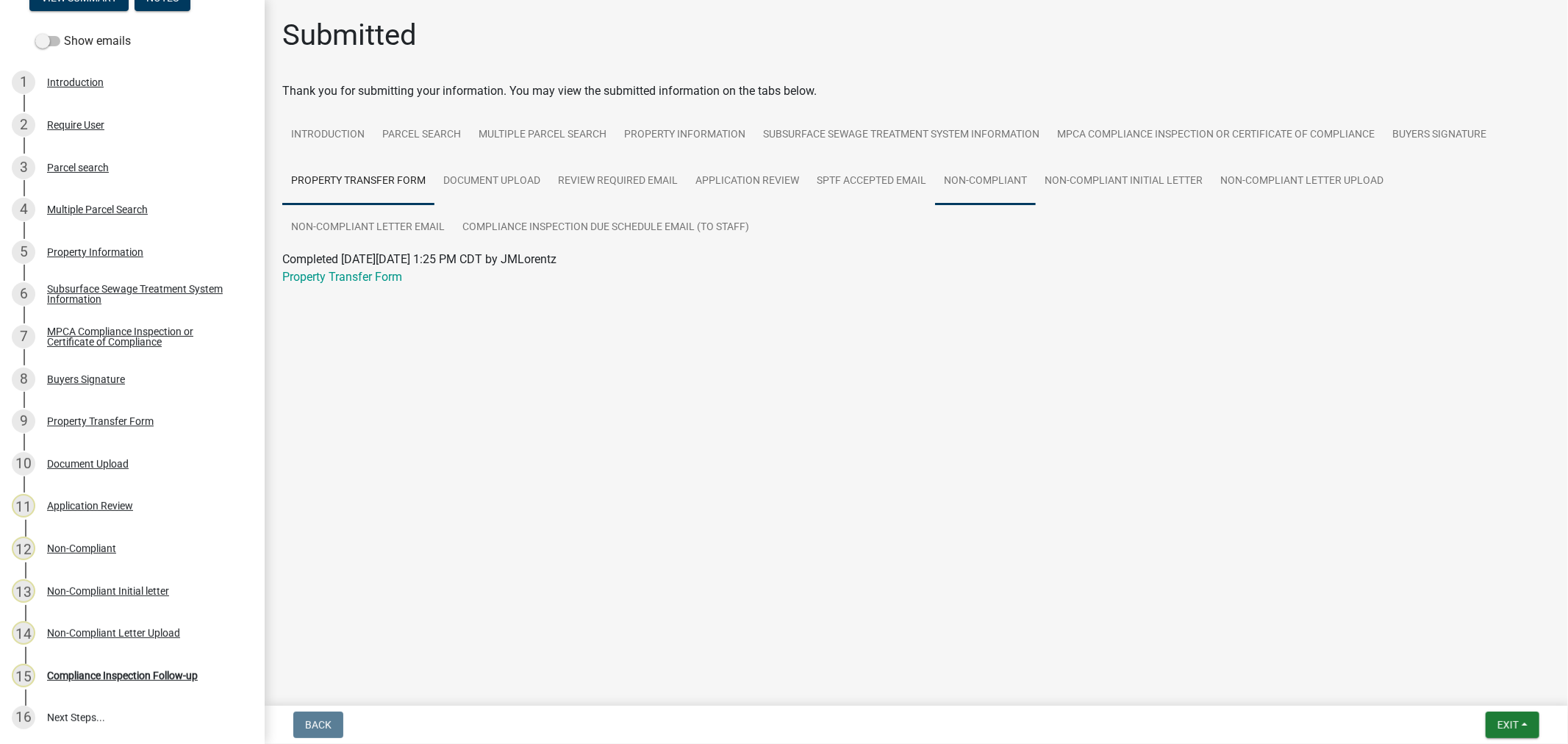
click at [970, 179] on link "Non-Compliant" at bounding box center [985, 181] width 100 height 47
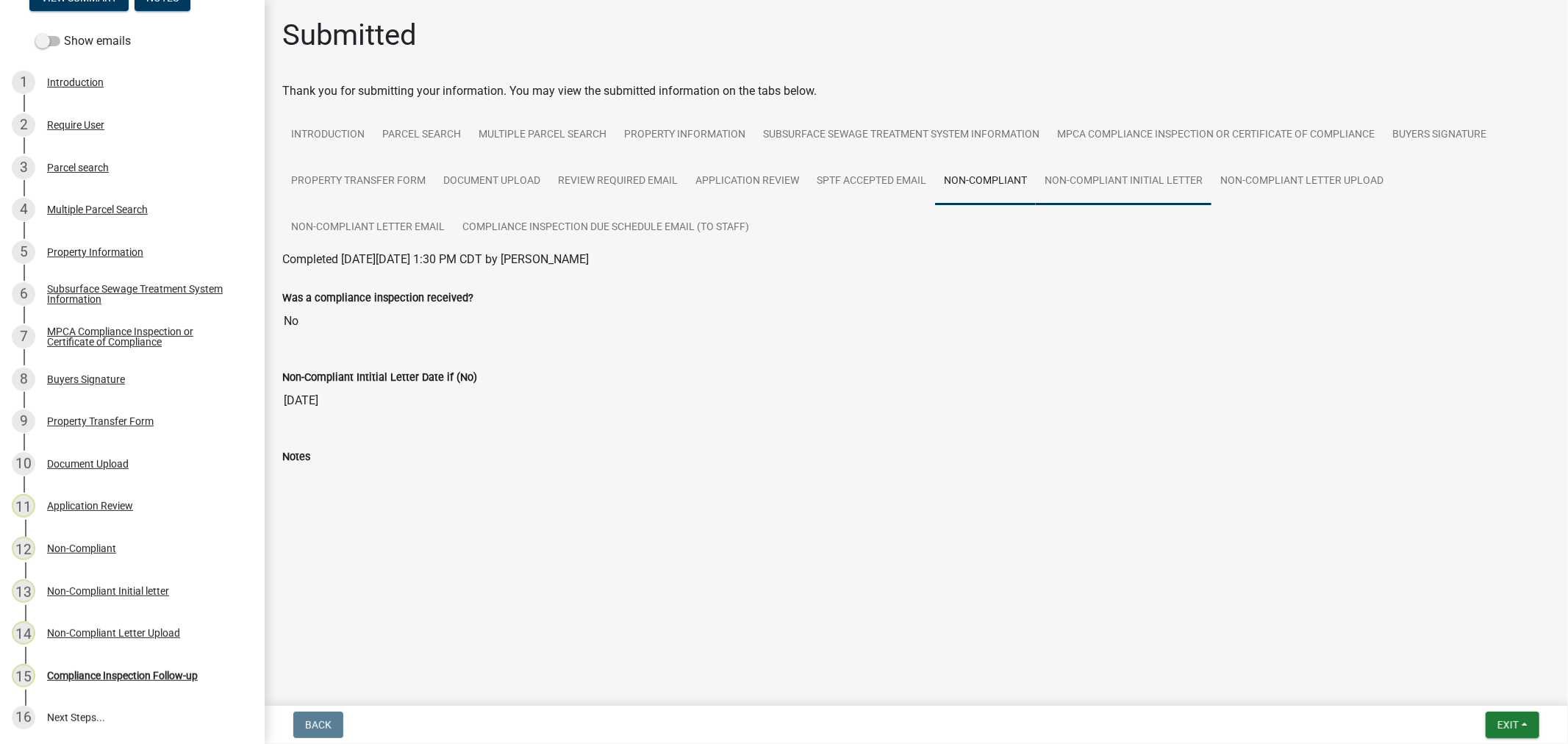
click at [1102, 171] on link "Non-Compliant Initial letter" at bounding box center [1123, 181] width 176 height 47
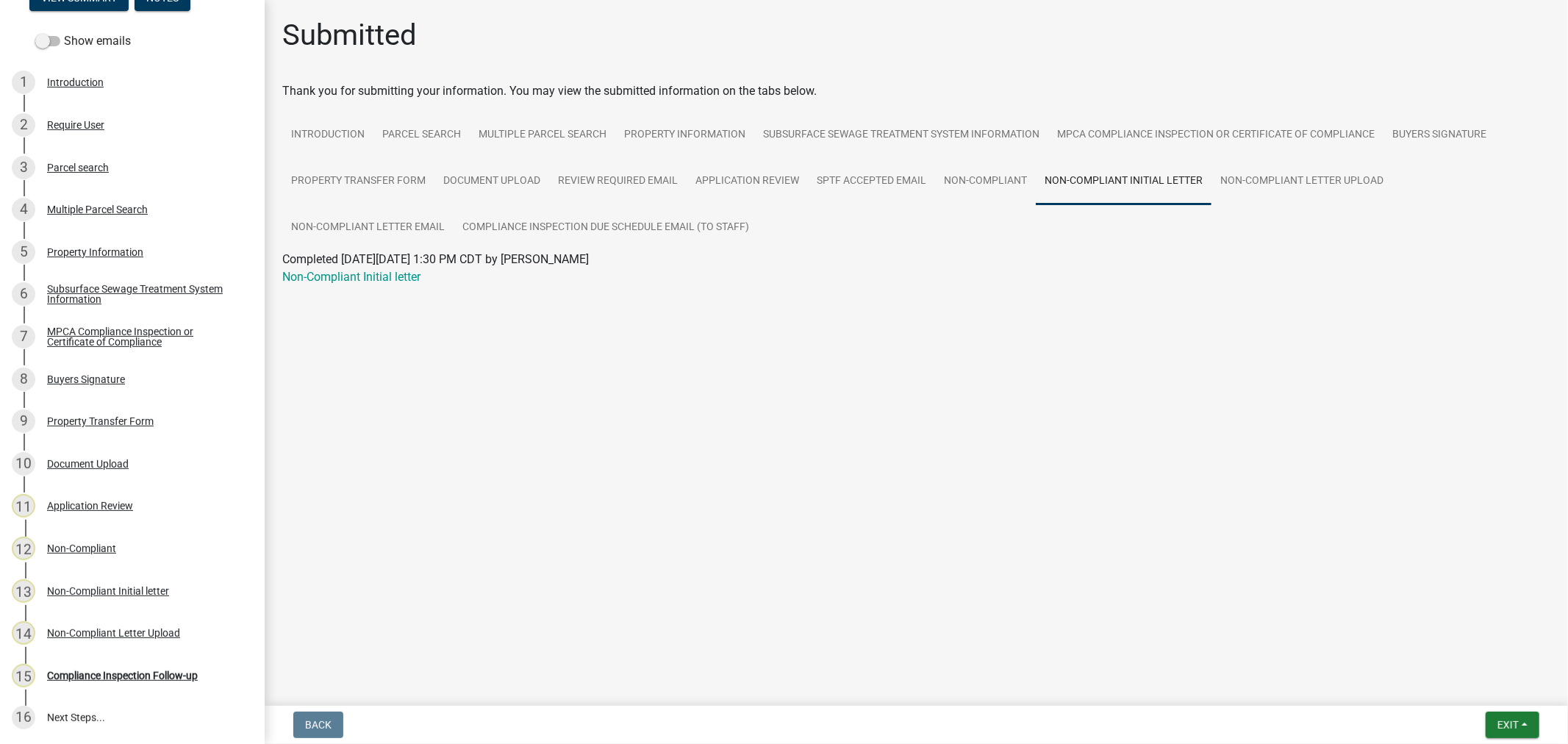
click at [376, 266] on span "Completed On Wednesday, August 13, 2025 at 1:30 PM CDT by Lindseyhanson" at bounding box center [436, 258] width 306 height 14
click at [377, 279] on link "Non-Compliant Initial letter" at bounding box center [352, 276] width 138 height 14
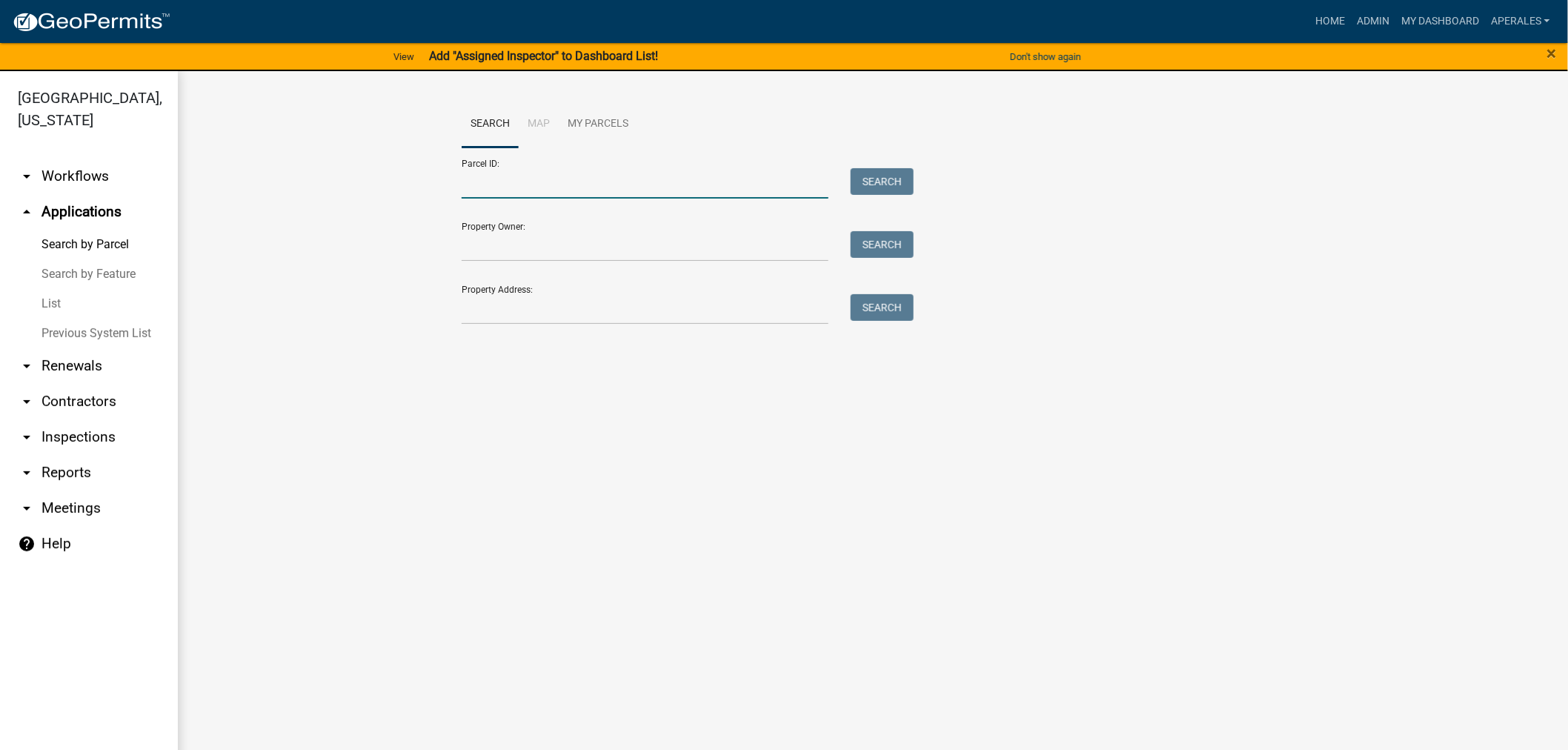
click at [487, 189] on input "Parcel ID:" at bounding box center [644, 183] width 366 height 30
drag, startPoint x: 492, startPoint y: 258, endPoint x: 492, endPoint y: 277, distance: 19.0
click at [492, 258] on input "Property Owner:" at bounding box center [644, 246] width 366 height 30
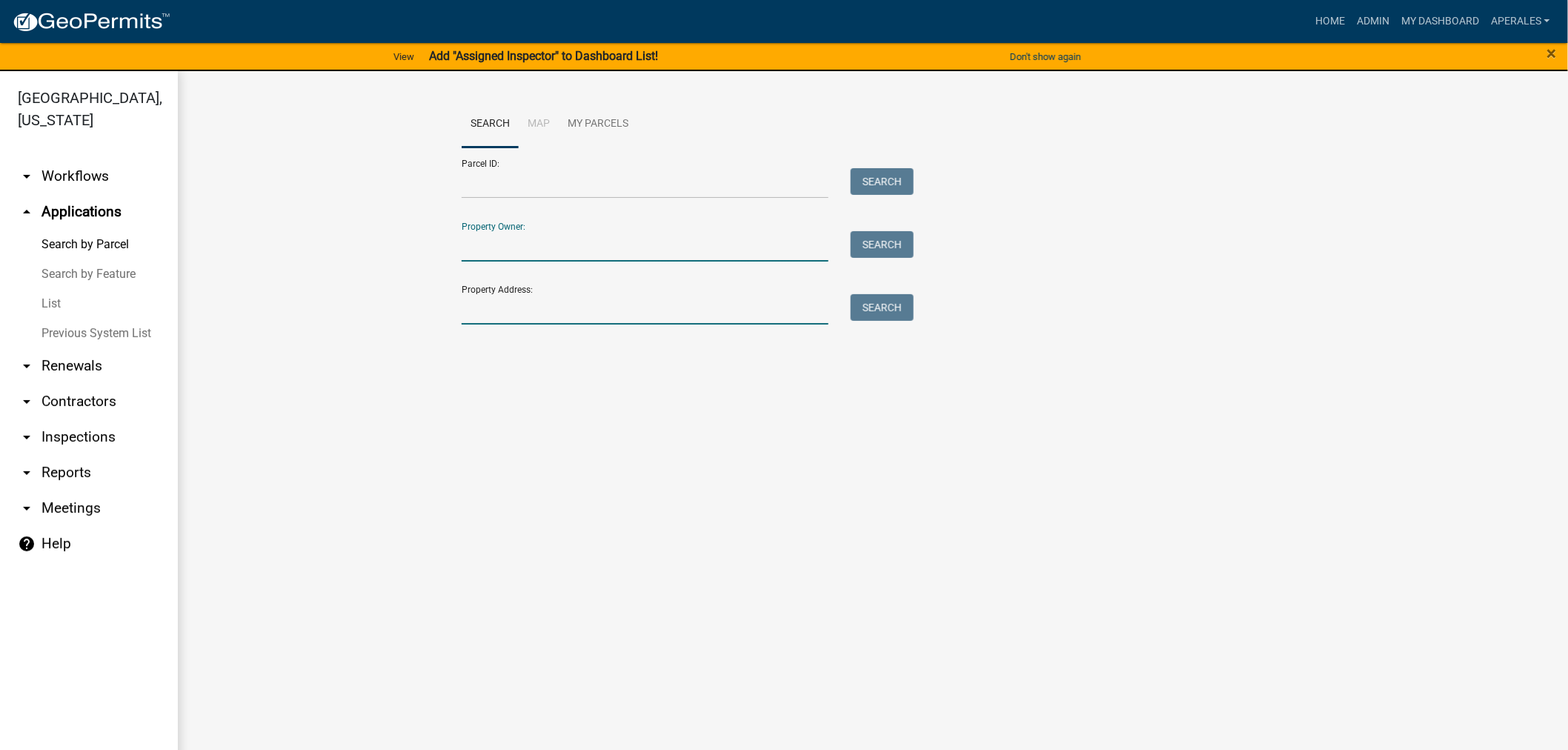
click at [491, 309] on input "Property Address:" at bounding box center [644, 308] width 366 height 30
type input "62362"
click at [861, 306] on button "Search" at bounding box center [882, 307] width 63 height 27
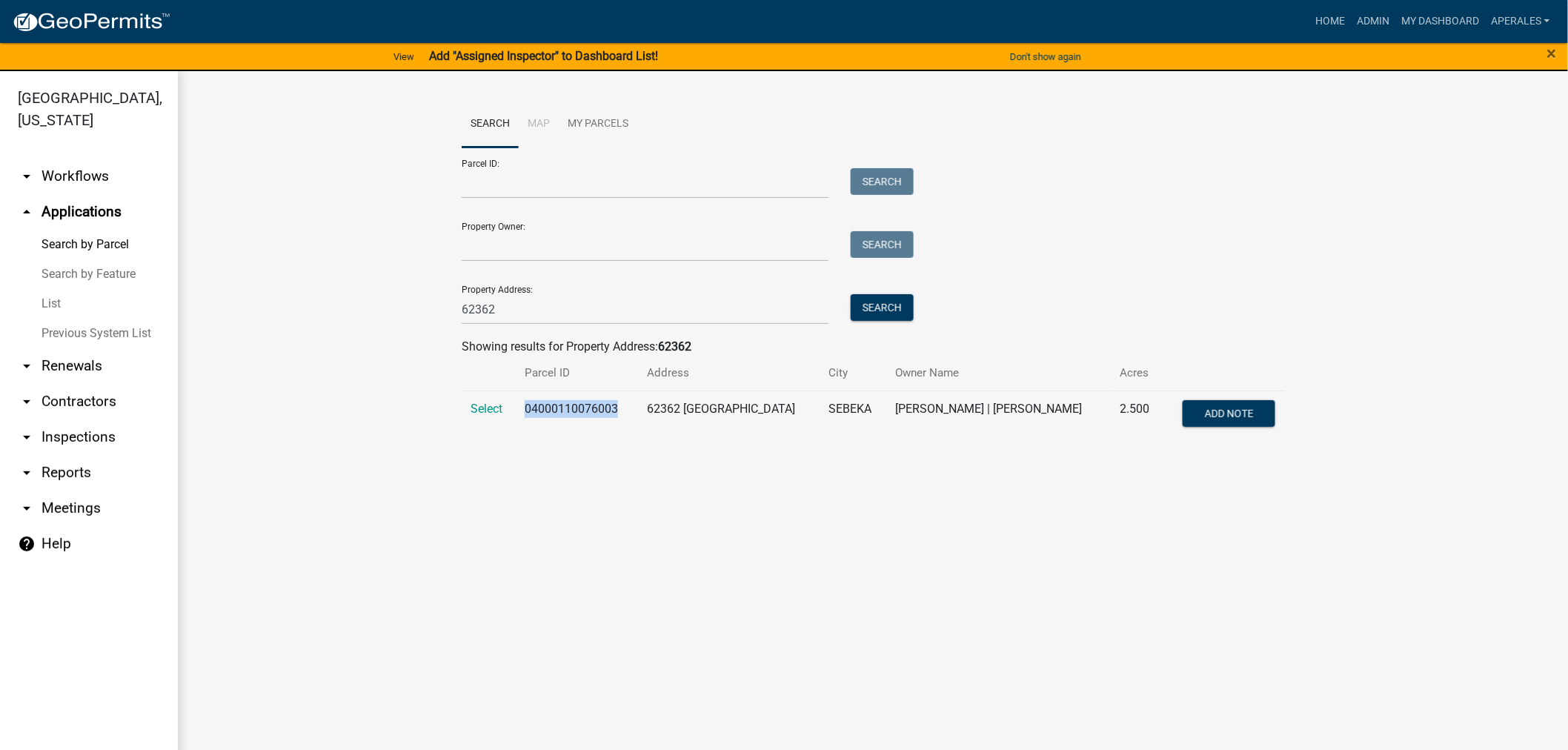
drag, startPoint x: 629, startPoint y: 407, endPoint x: 523, endPoint y: 428, distance: 108.1
click at [523, 428] on td "04000110076003" at bounding box center [577, 415] width 122 height 49
copy td "04000110076003"
drag, startPoint x: 517, startPoint y: 189, endPoint x: 509, endPoint y: 271, distance: 82.4
click at [517, 189] on input "Parcel ID:" at bounding box center [644, 183] width 366 height 30
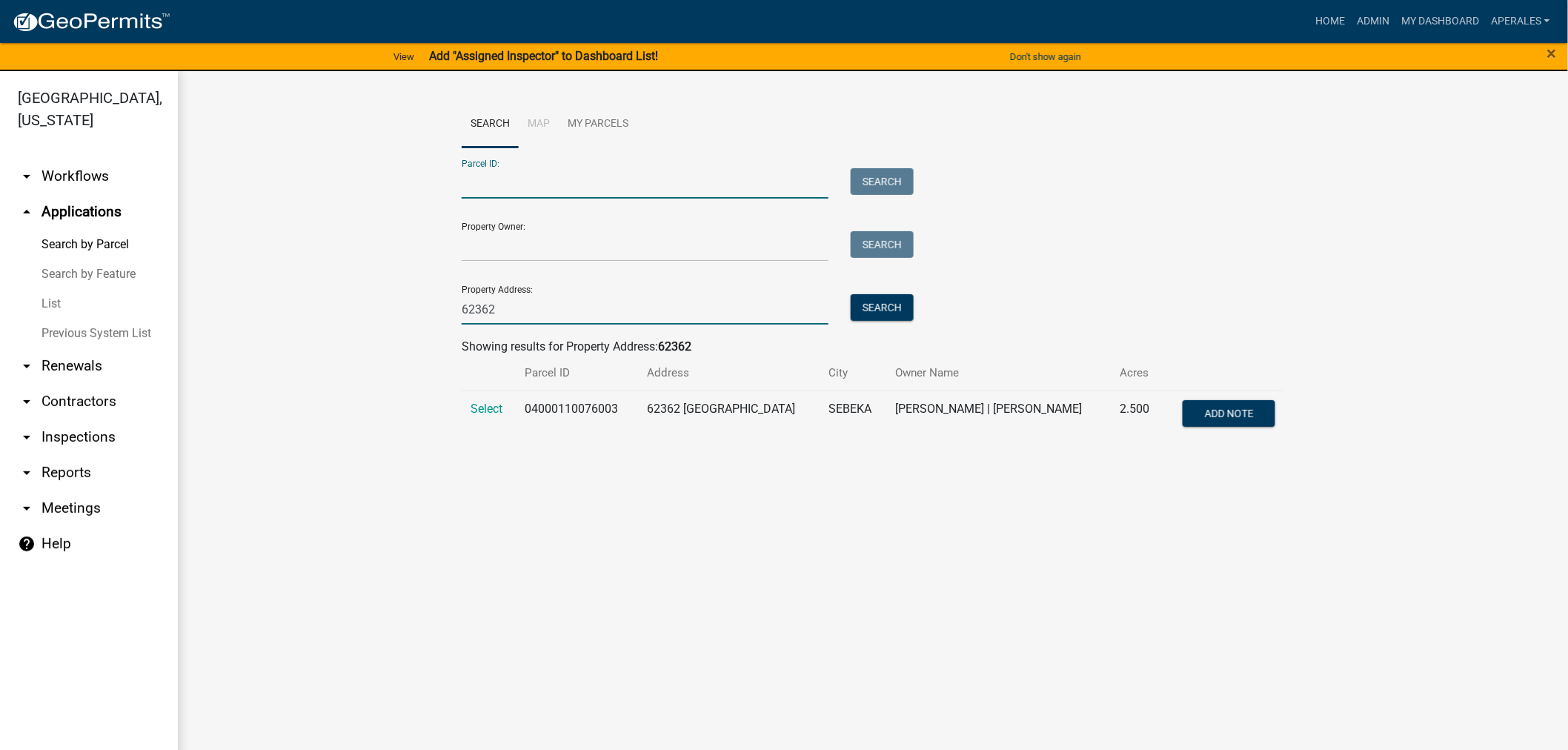
drag, startPoint x: 509, startPoint y: 304, endPoint x: 500, endPoint y: 305, distance: 9.1
click at [508, 304] on input "62362" at bounding box center [644, 308] width 366 height 30
drag, startPoint x: 500, startPoint y: 305, endPoint x: 313, endPoint y: 260, distance: 192.3
click at [349, 287] on wm-workflow-application-search-view "Search Map My Parcels Parcel ID: Search Property Owner: Search Property Address…" at bounding box center [873, 275] width 1330 height 350
click at [512, 186] on input "Parcel ID:" at bounding box center [644, 183] width 366 height 30
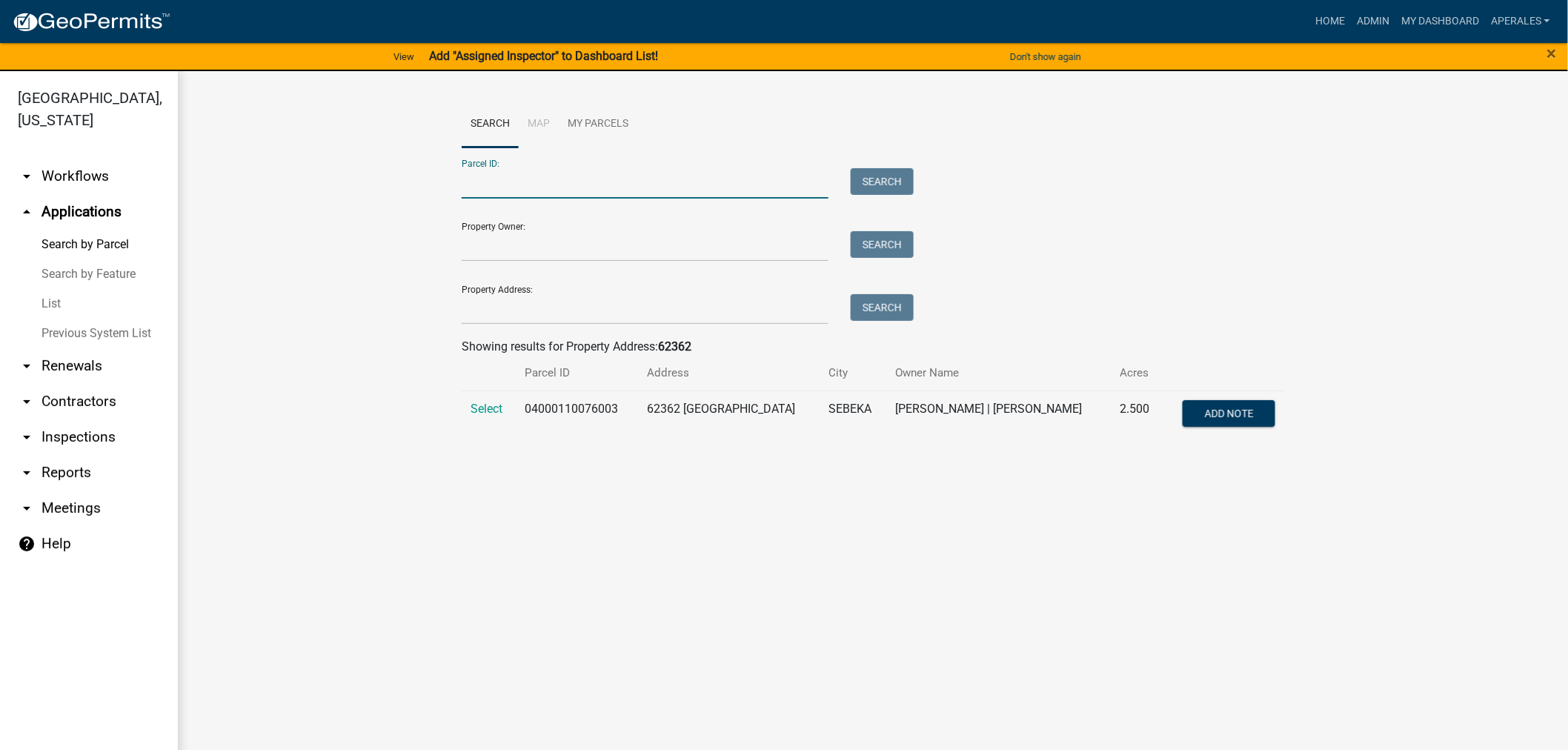
paste input "04000110076003"
type input "04000110076003"
click at [482, 412] on span "Select" at bounding box center [486, 408] width 32 height 14
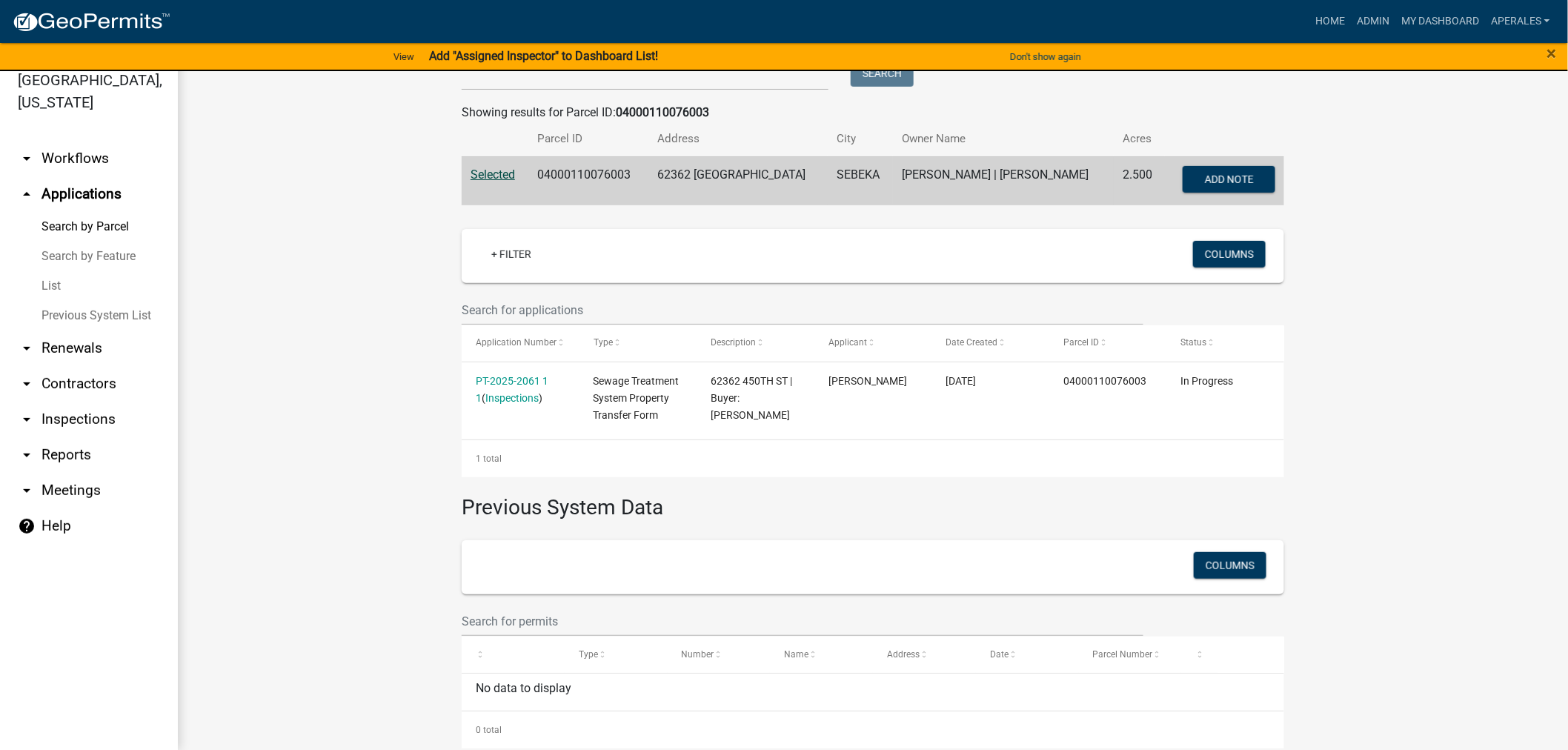
scroll to position [245, 0]
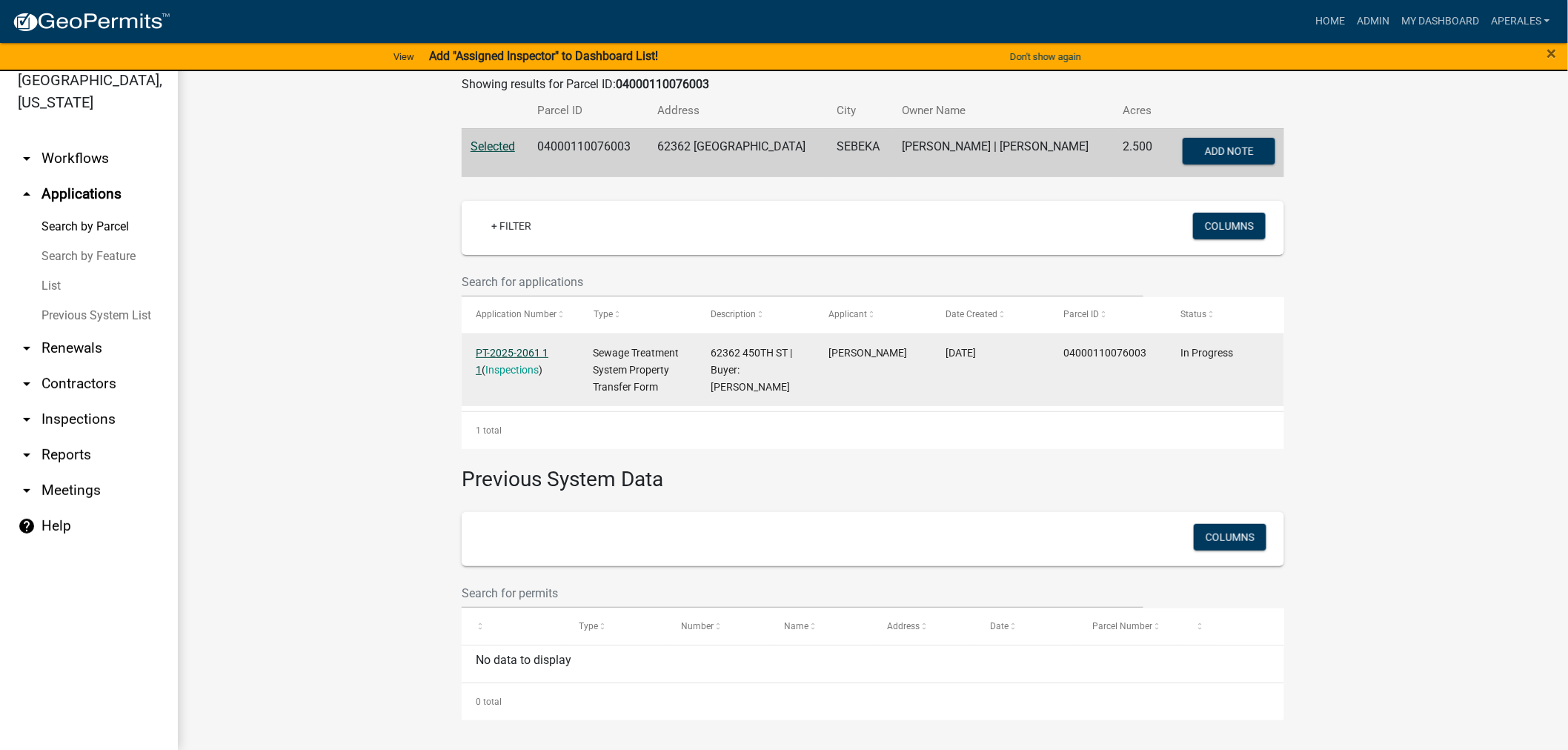
click at [489, 349] on link "PT-2025-2061 1 1" at bounding box center [512, 361] width 73 height 29
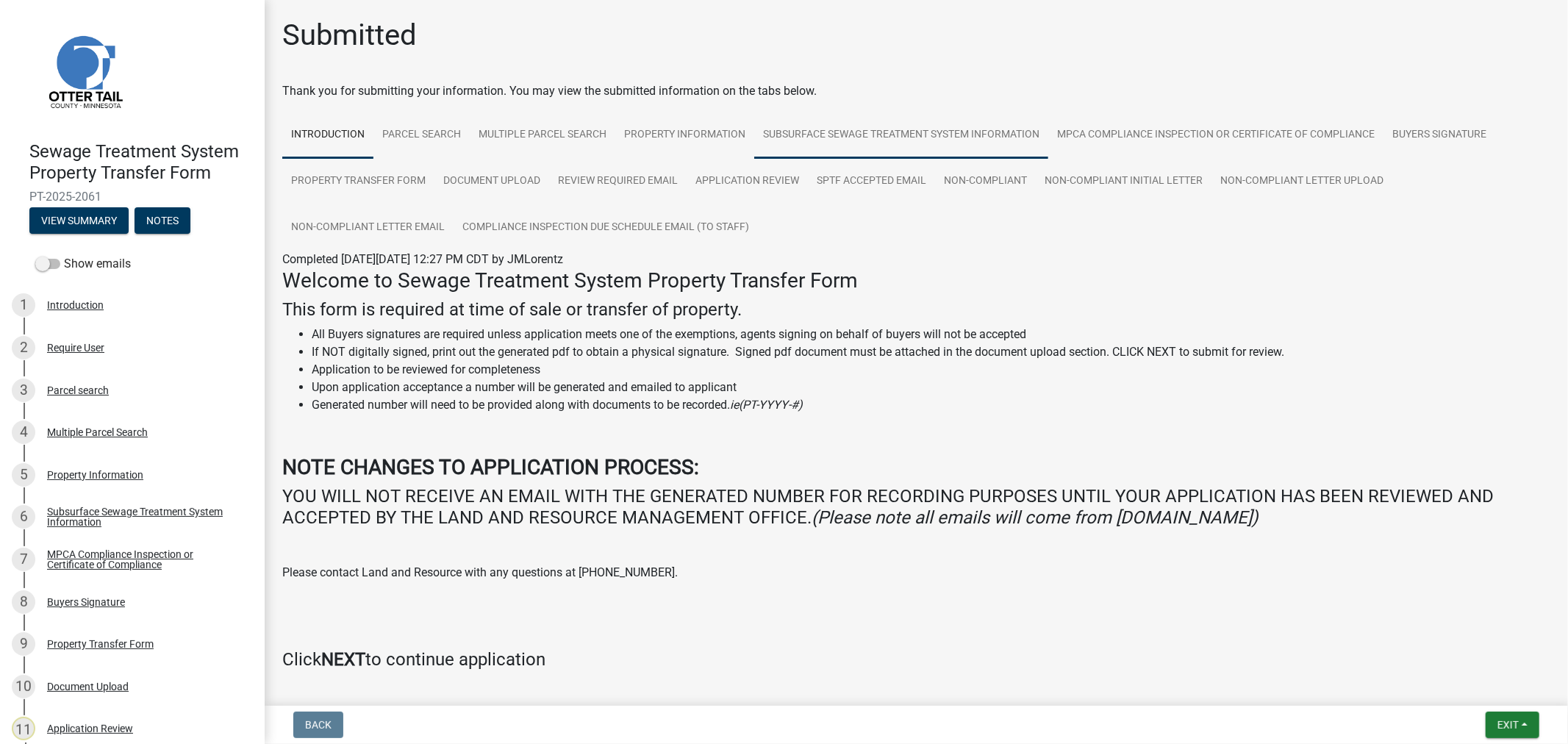
click at [818, 142] on link "Subsurface Sewage Treatment System Information" at bounding box center [901, 135] width 294 height 47
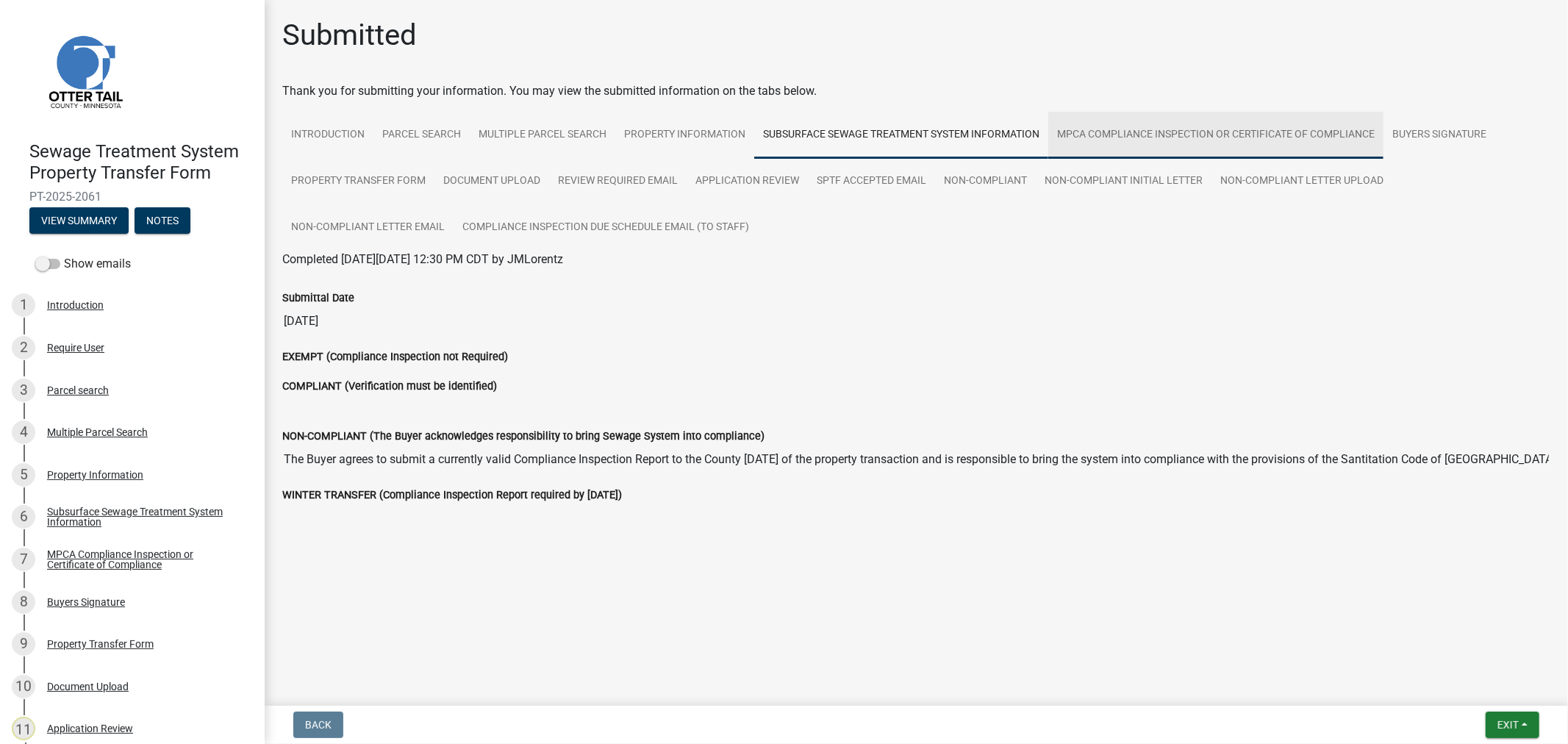
click at [1077, 116] on link "MPCA Compliance Inspection or Certificate of Compliance" at bounding box center [1216, 135] width 335 height 47
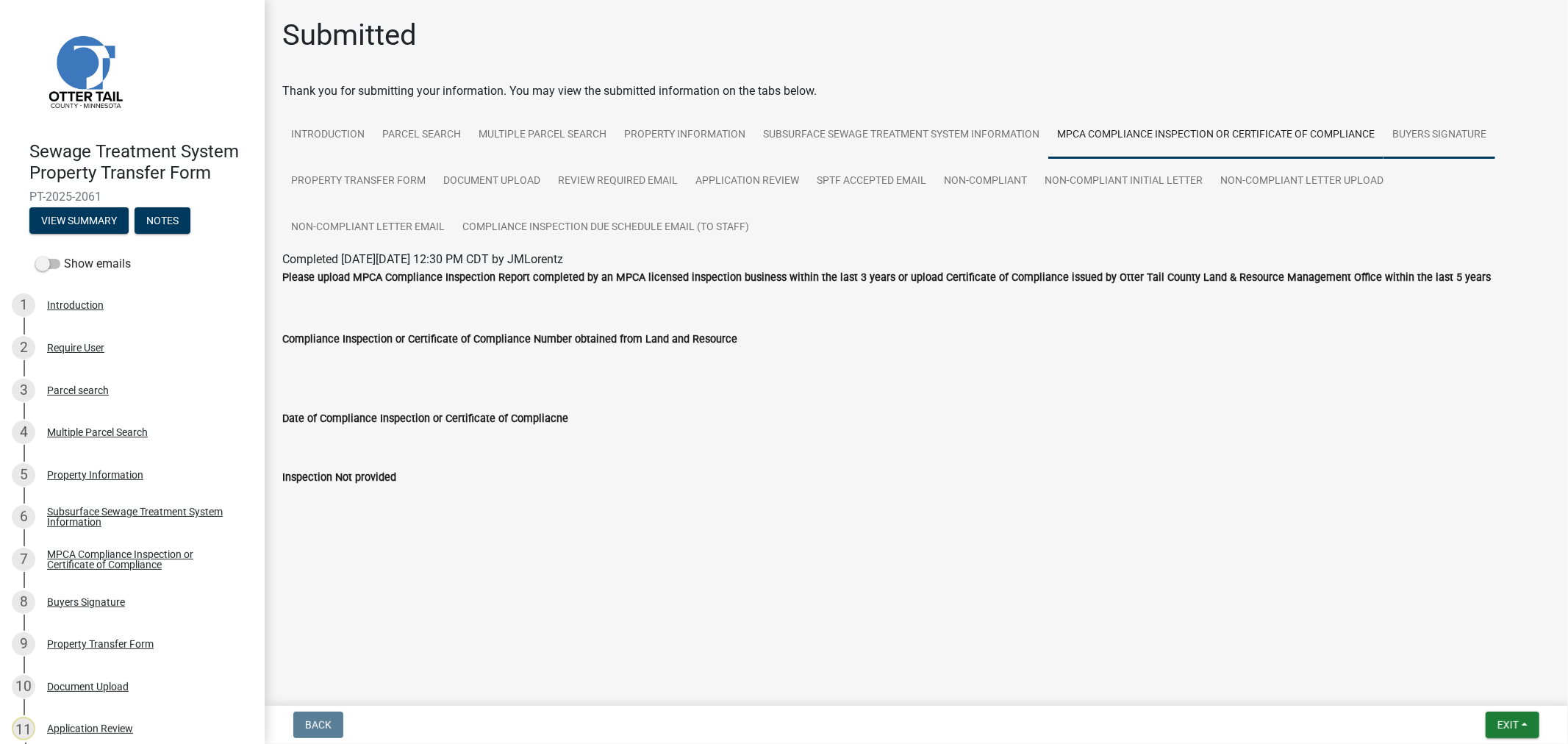
click at [1453, 133] on link "Buyers Signature" at bounding box center [1439, 135] width 112 height 47
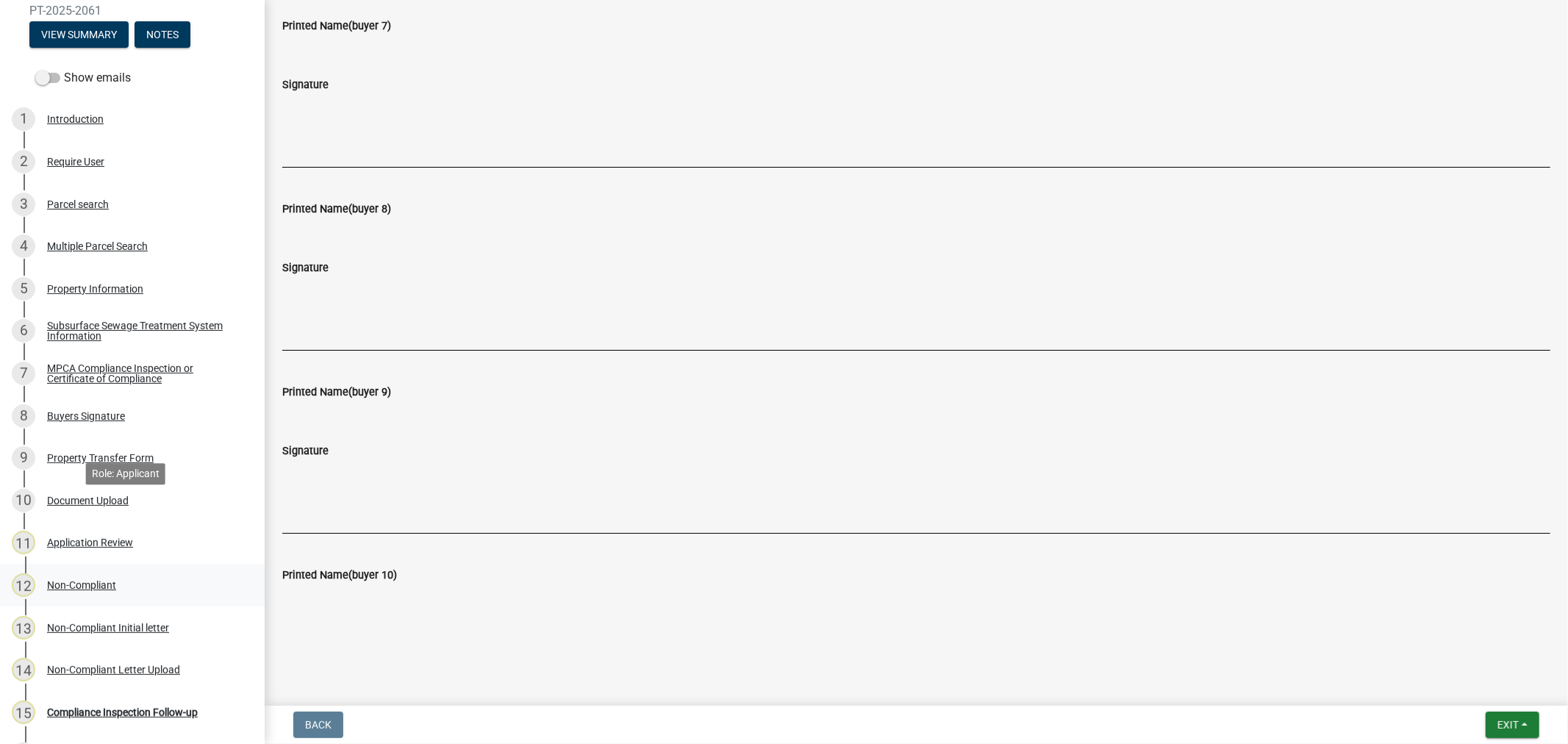
scroll to position [223, 0]
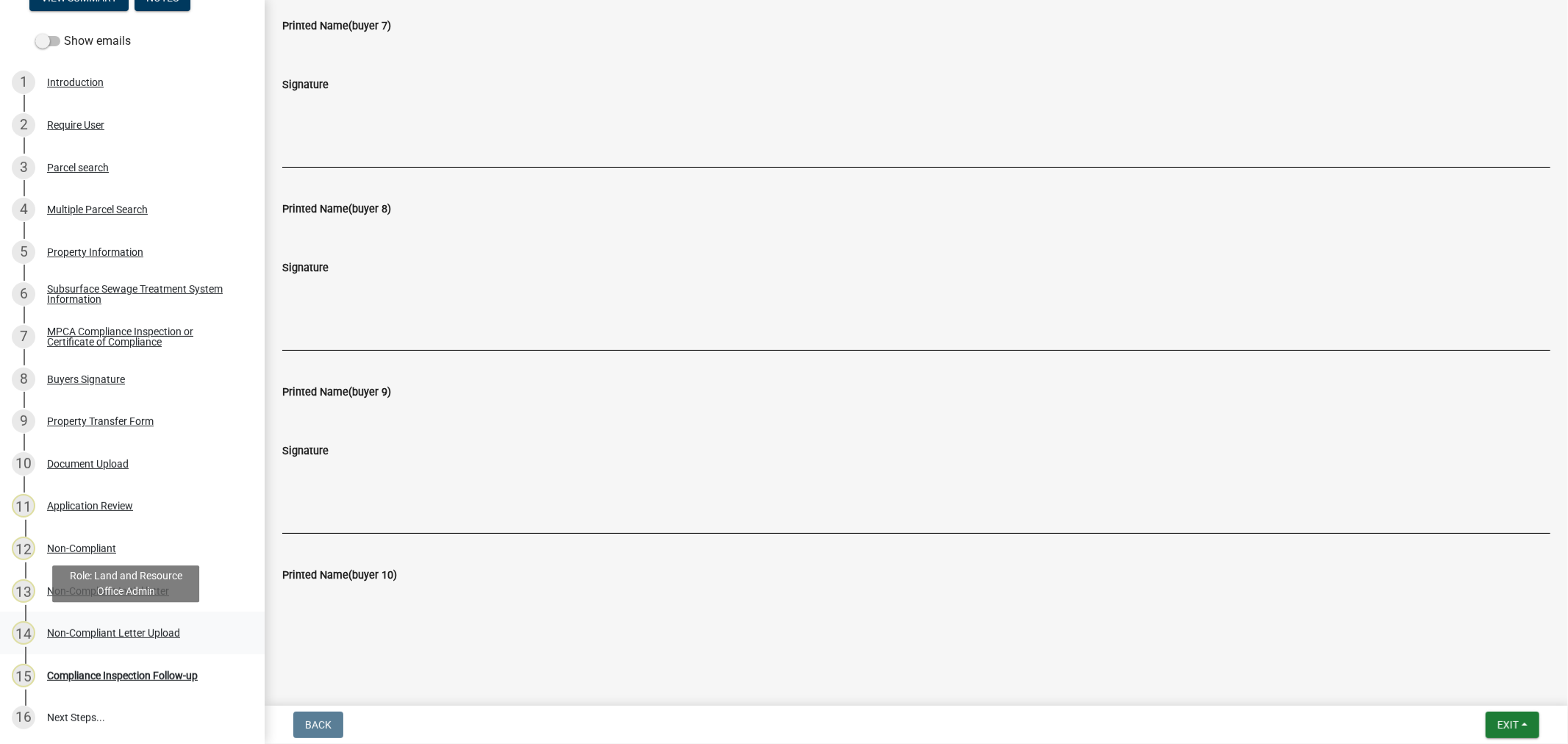
click at [84, 632] on div "Non-Compliant Letter Upload" at bounding box center [113, 632] width 133 height 11
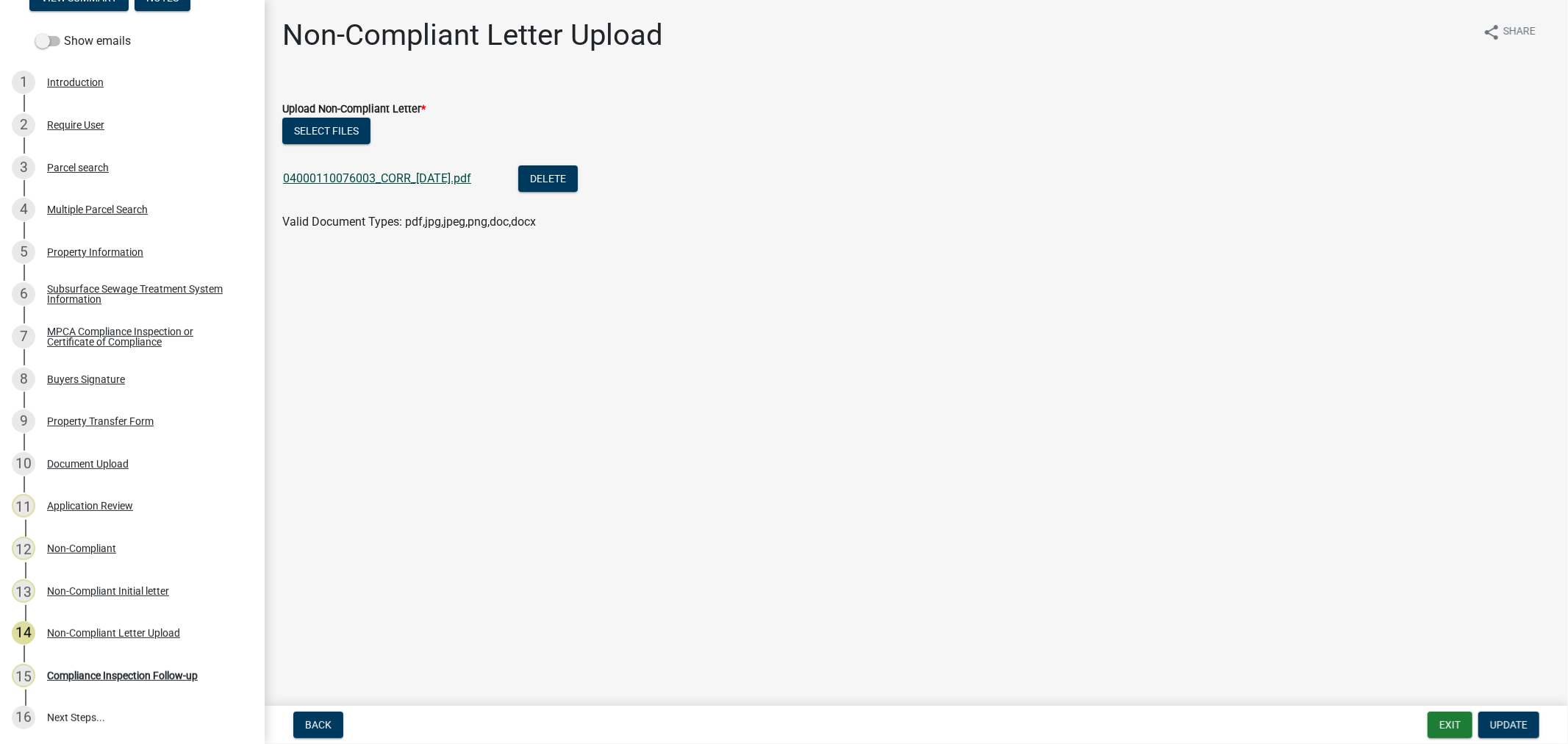
click at [378, 172] on link "04000110076003_CORR_2025-08-13.pdf" at bounding box center [377, 177] width 188 height 14
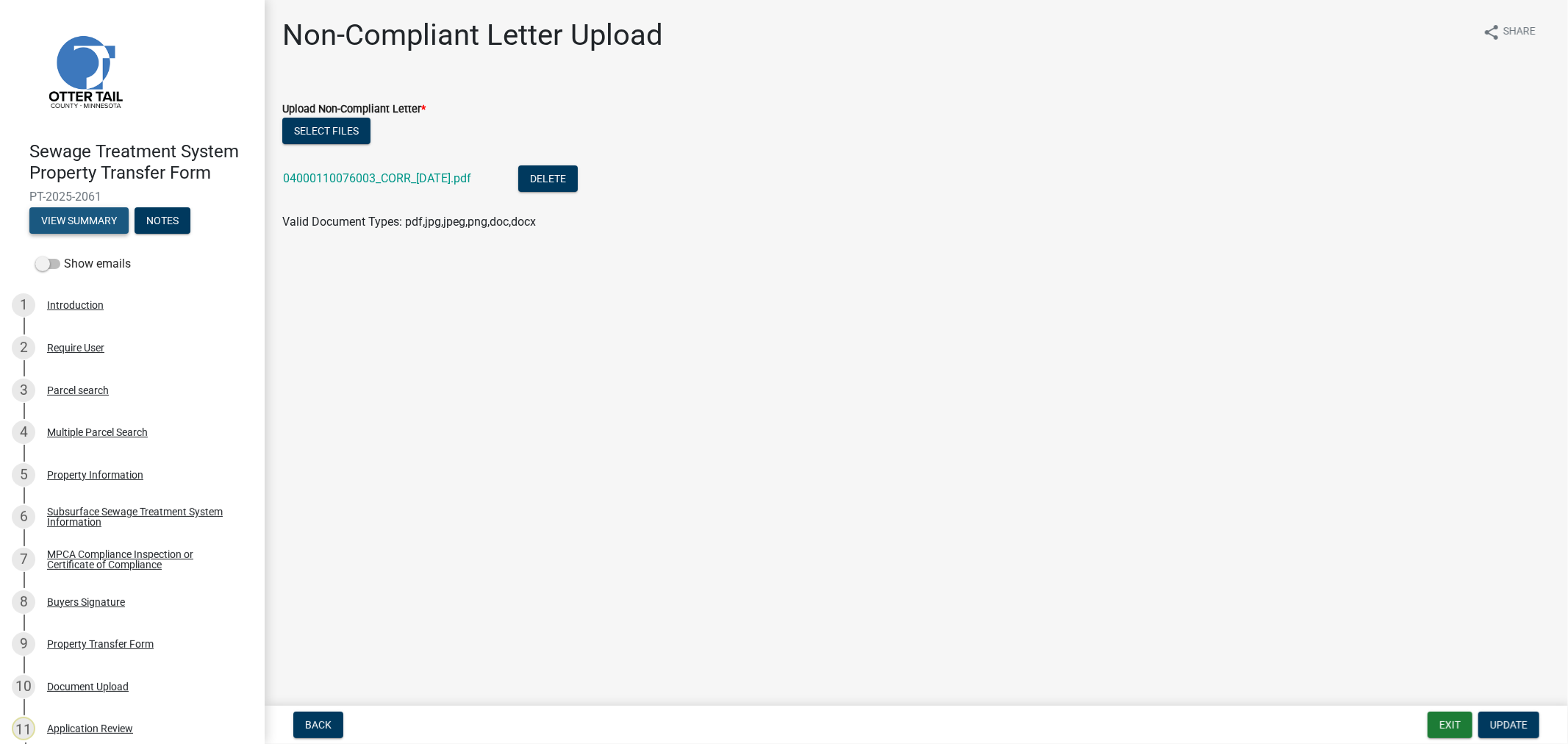
click at [78, 231] on button "View Summary" at bounding box center [79, 220] width 100 height 27
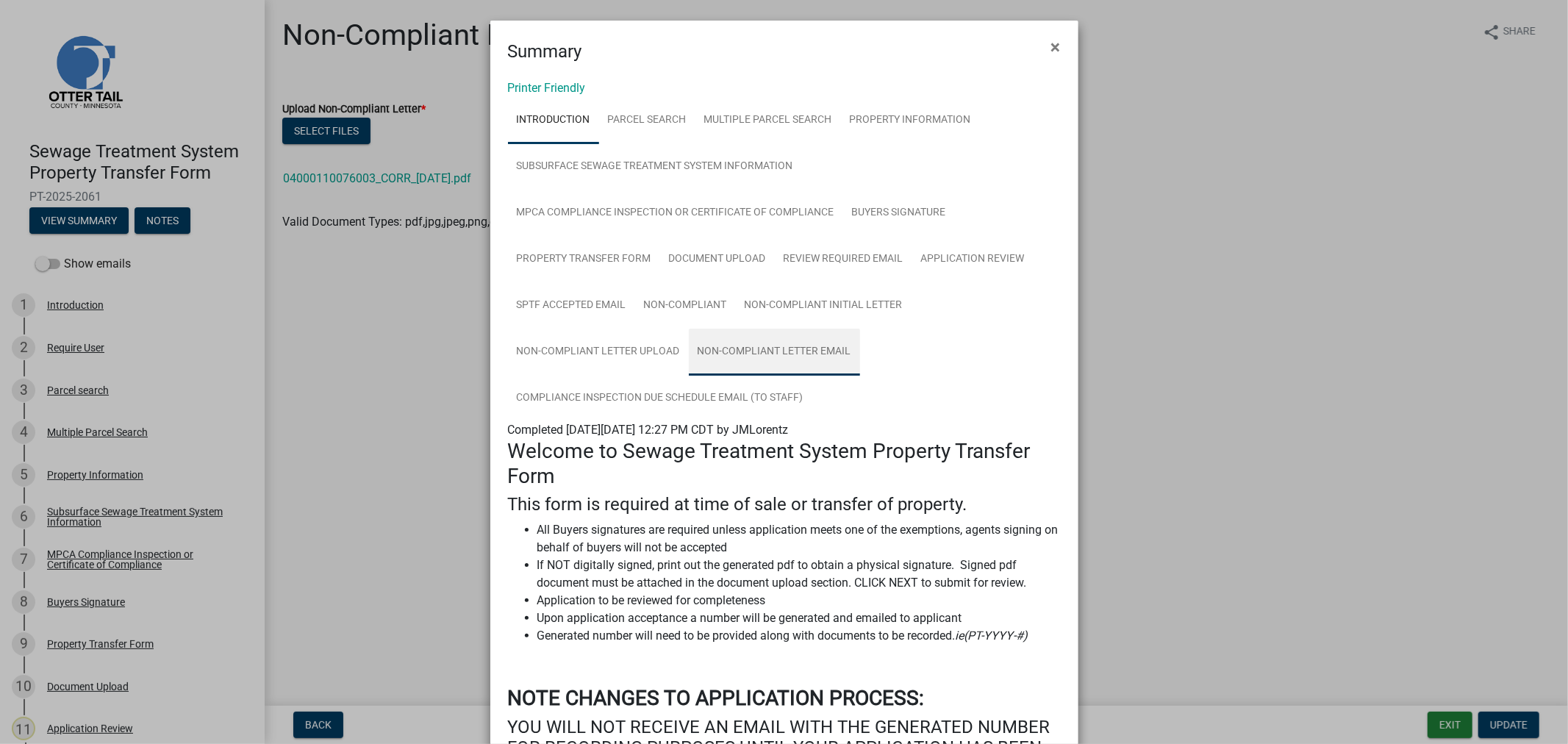
click at [767, 346] on link "Non-compliant Letter Email" at bounding box center [773, 352] width 171 height 47
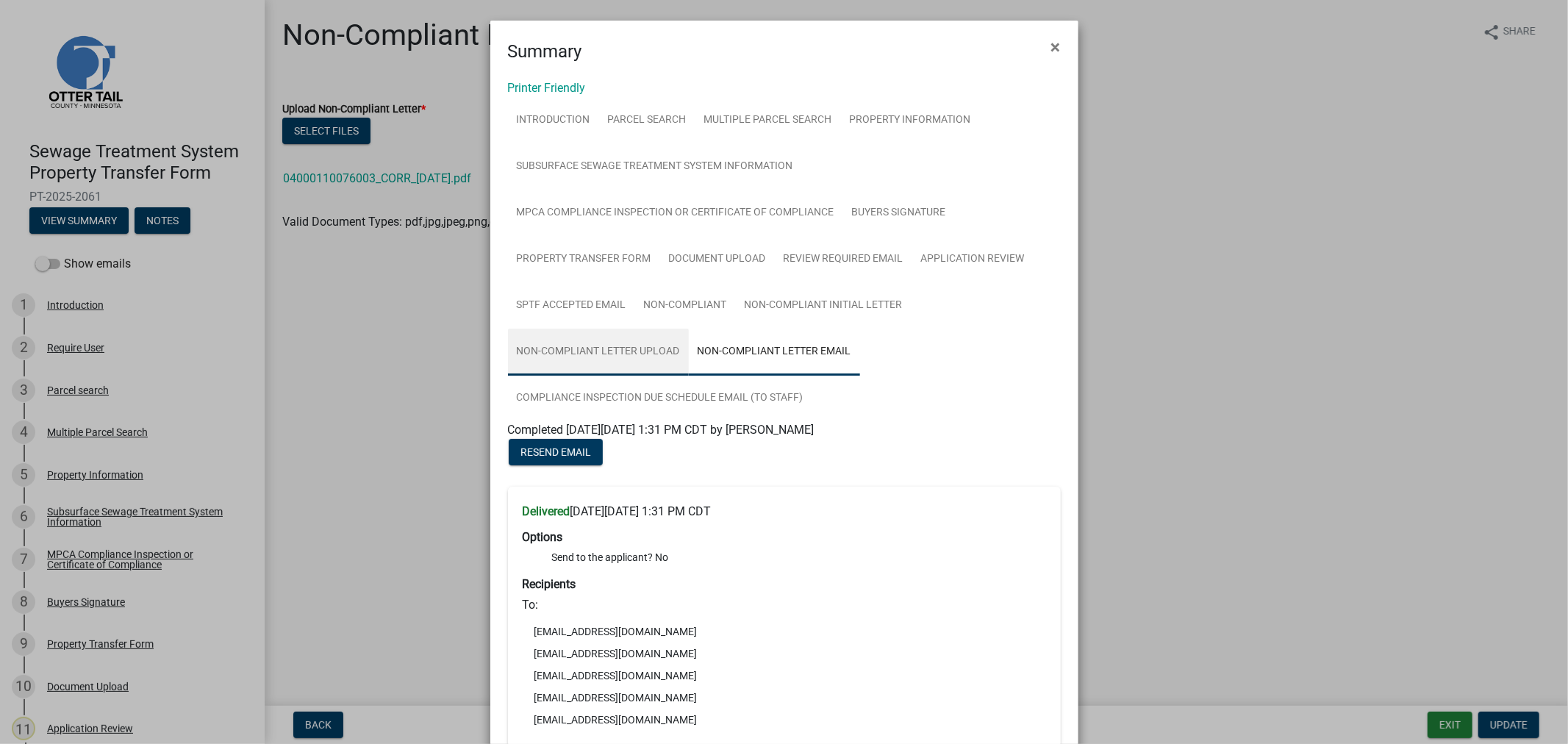
click at [534, 348] on link "Non-Compliant Letter Upload" at bounding box center [598, 352] width 181 height 47
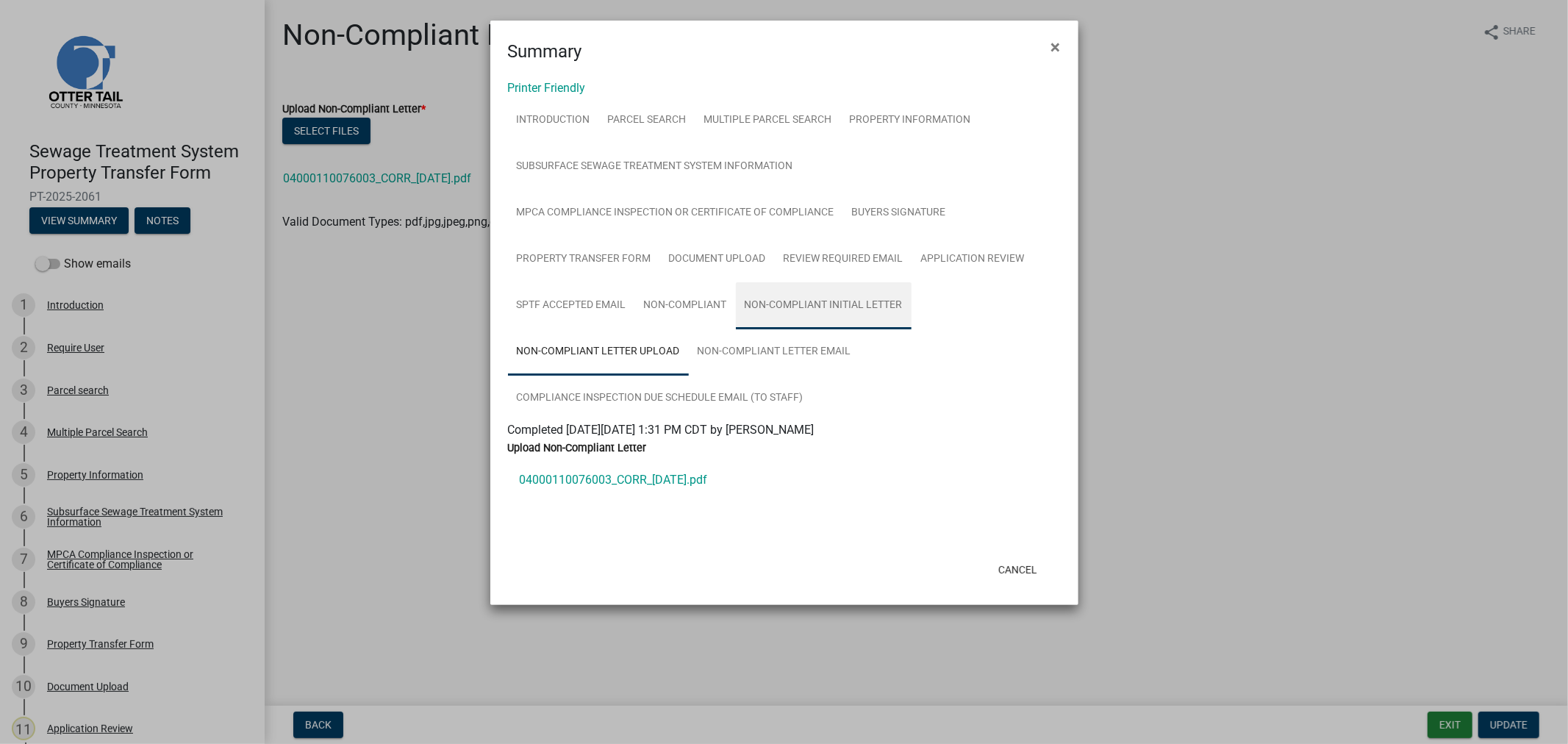
click at [807, 307] on link "Non-Compliant Initial letter" at bounding box center [824, 306] width 176 height 47
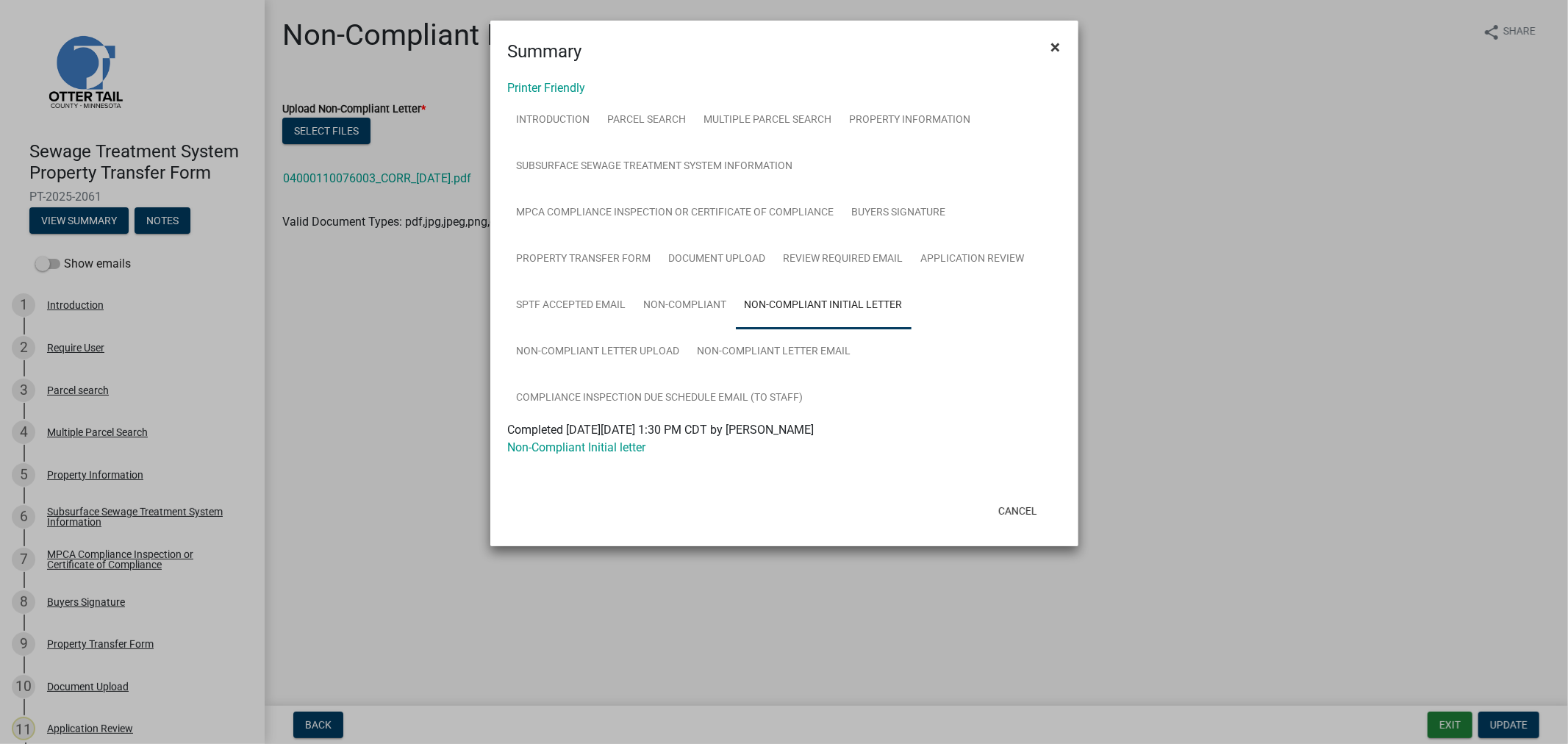
click at [1052, 45] on span "×" at bounding box center [1056, 46] width 10 height 20
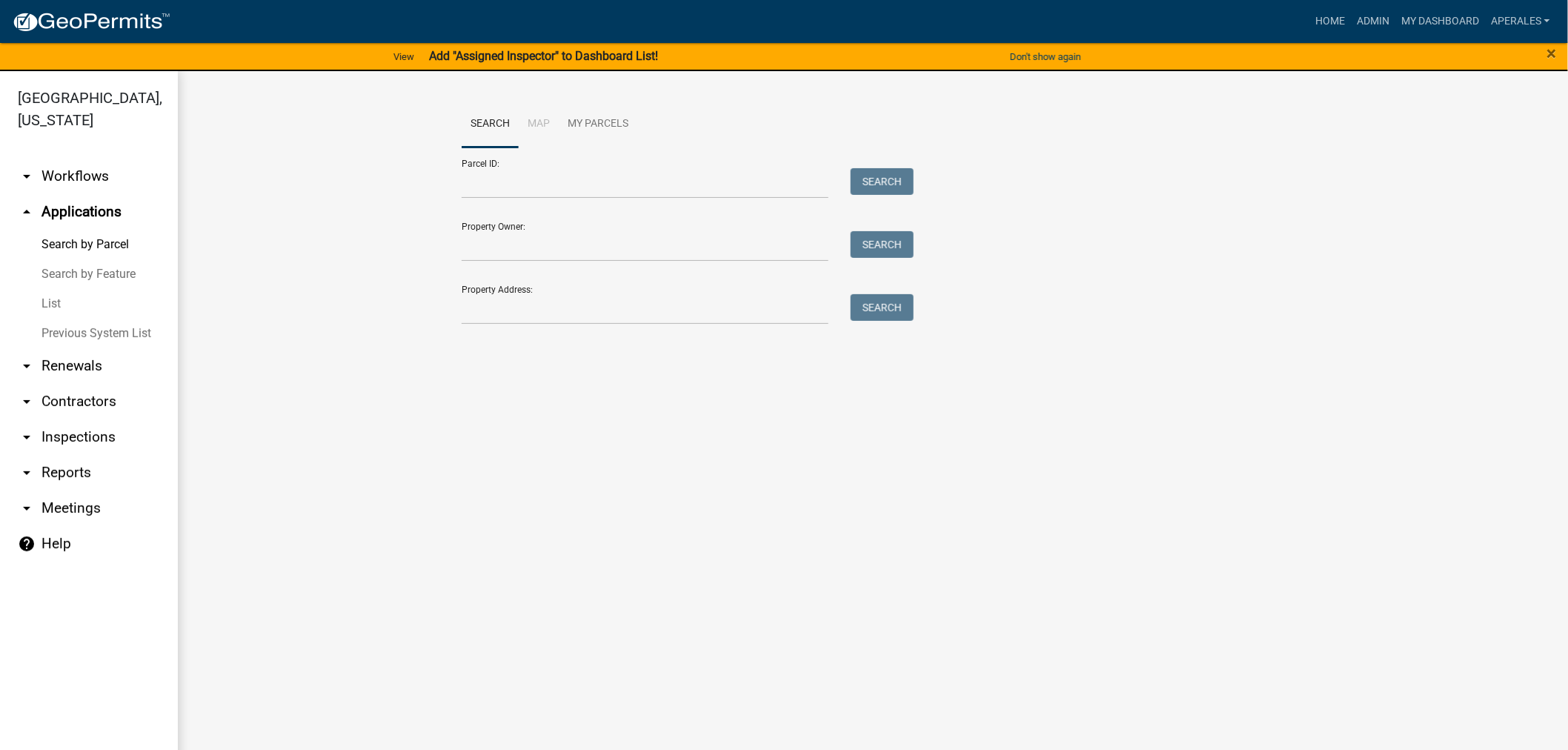
click at [621, 164] on div "Parcel ID: Search" at bounding box center [683, 173] width 445 height 51
click at [622, 189] on input "Parcel ID:" at bounding box center [644, 183] width 366 height 30
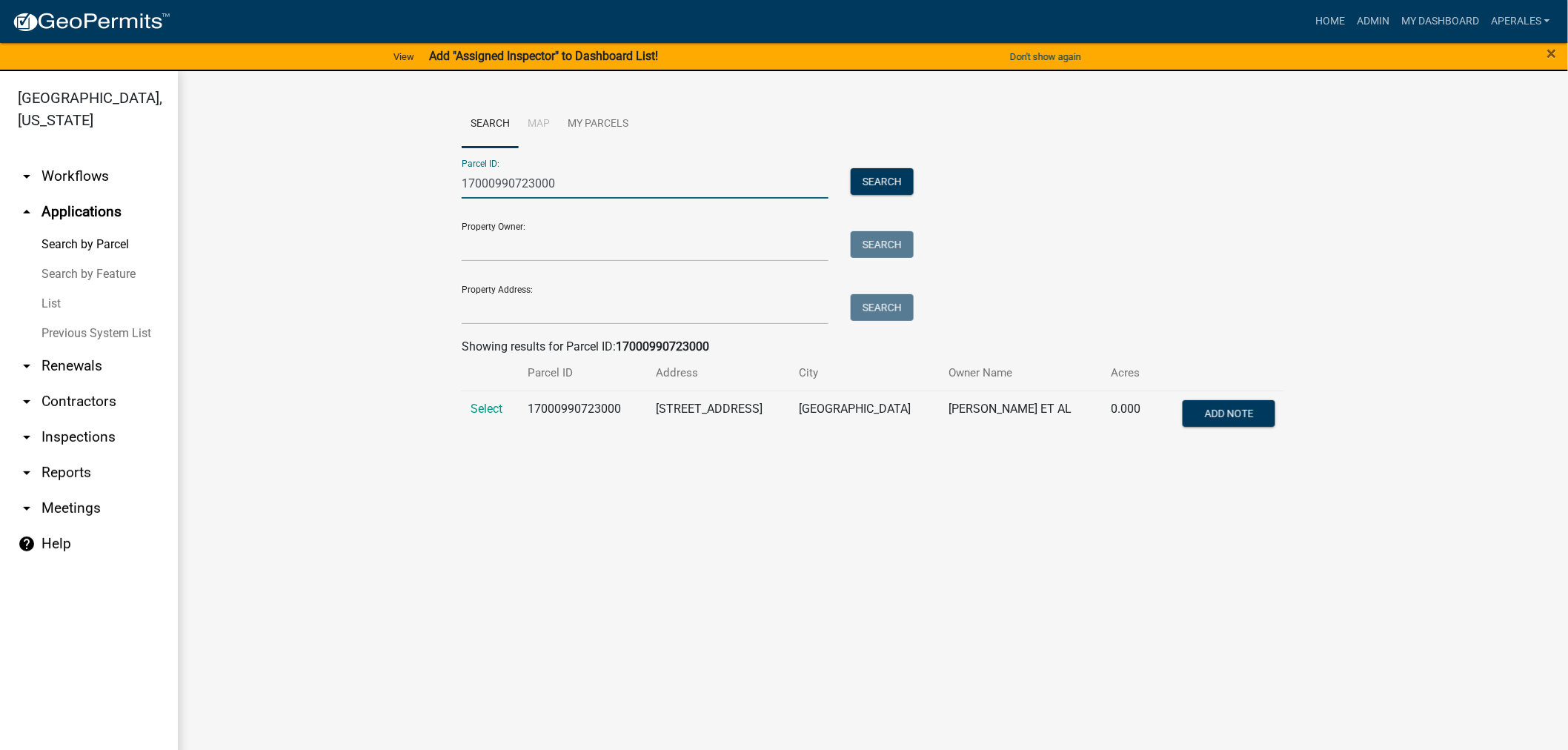
type input "17000990723000"
click at [492, 398] on td "Select" at bounding box center [490, 415] width 57 height 49
click at [492, 406] on span "Select" at bounding box center [486, 408] width 32 height 14
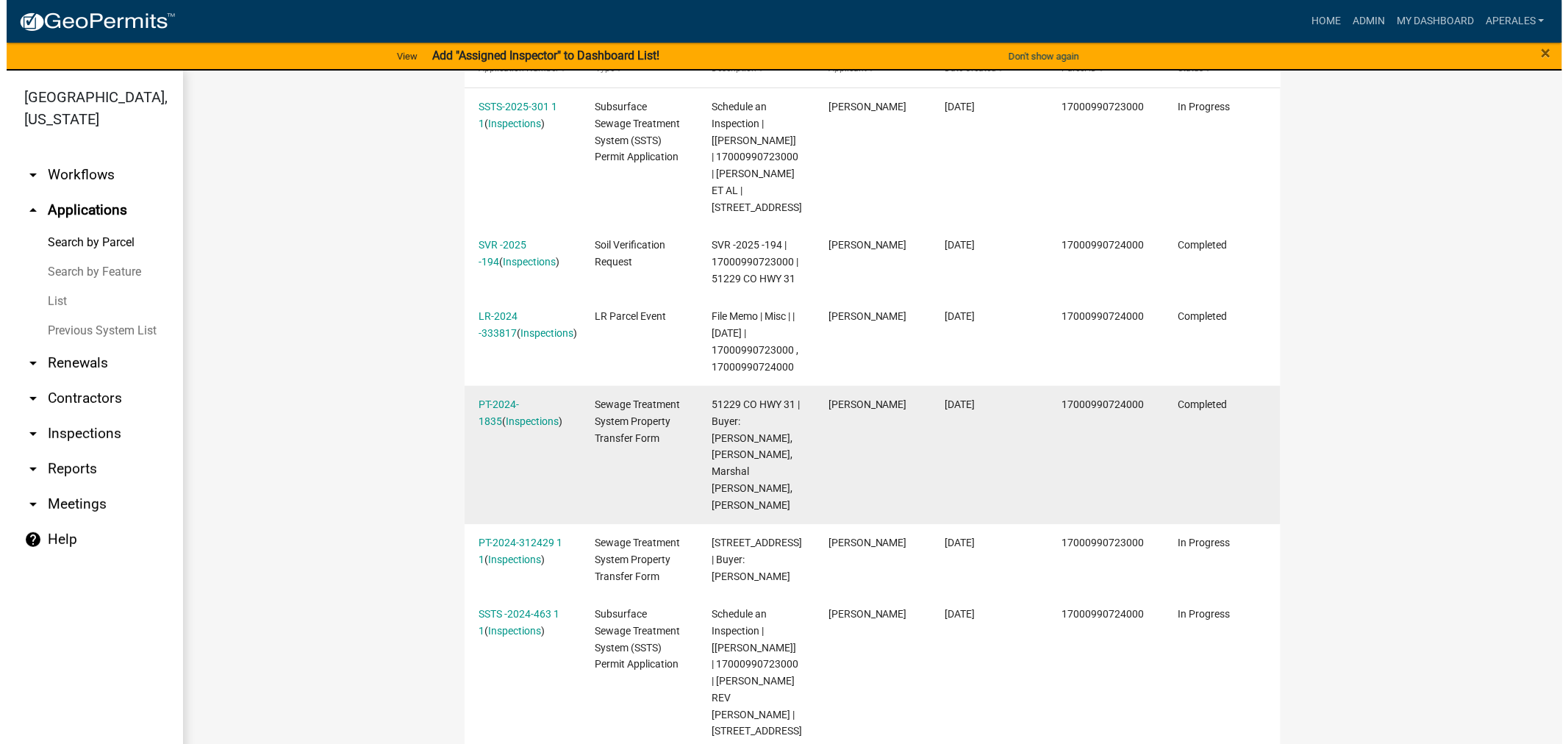
scroll to position [326, 0]
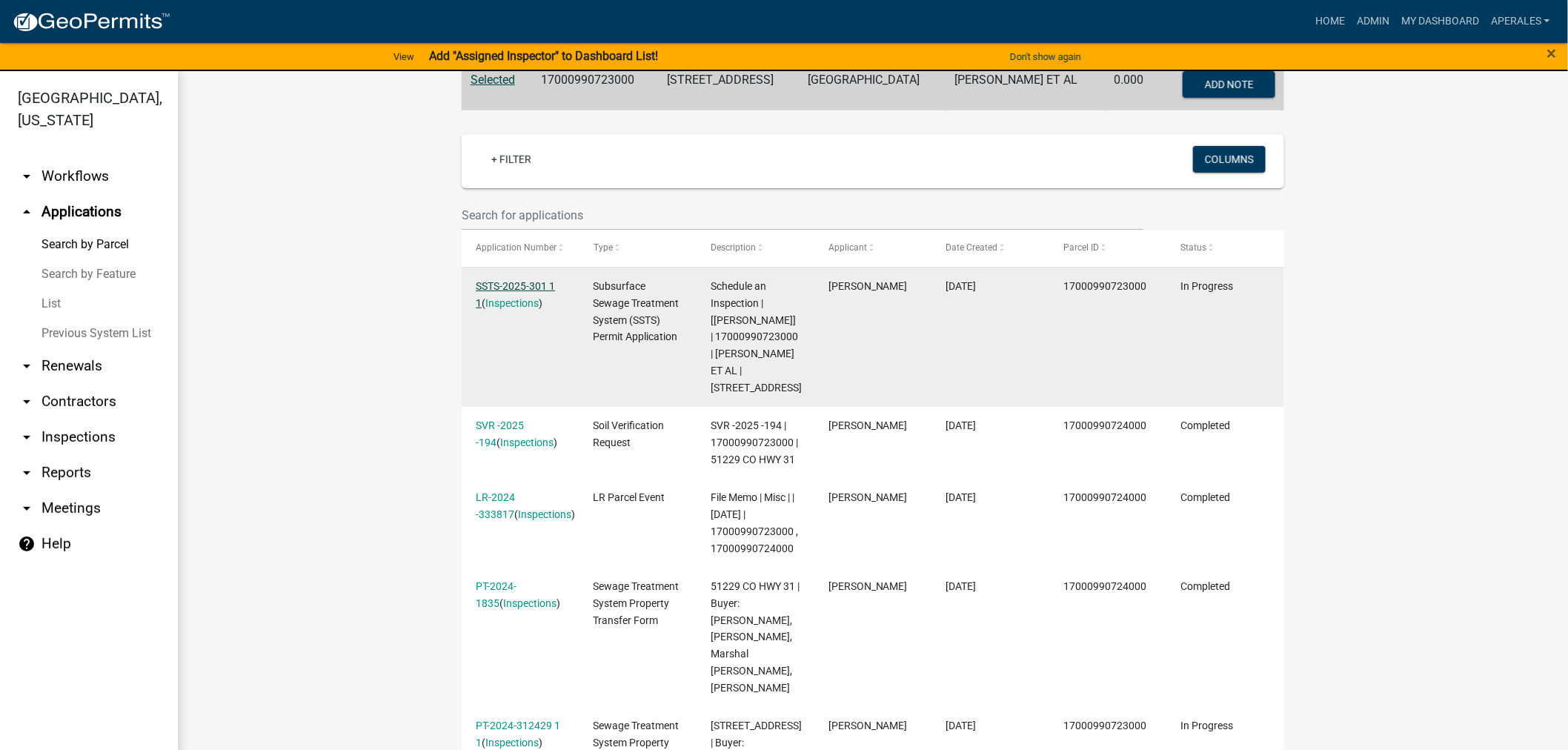
click at [493, 283] on link "SSTS-2025-301 1 1" at bounding box center [515, 294] width 79 height 29
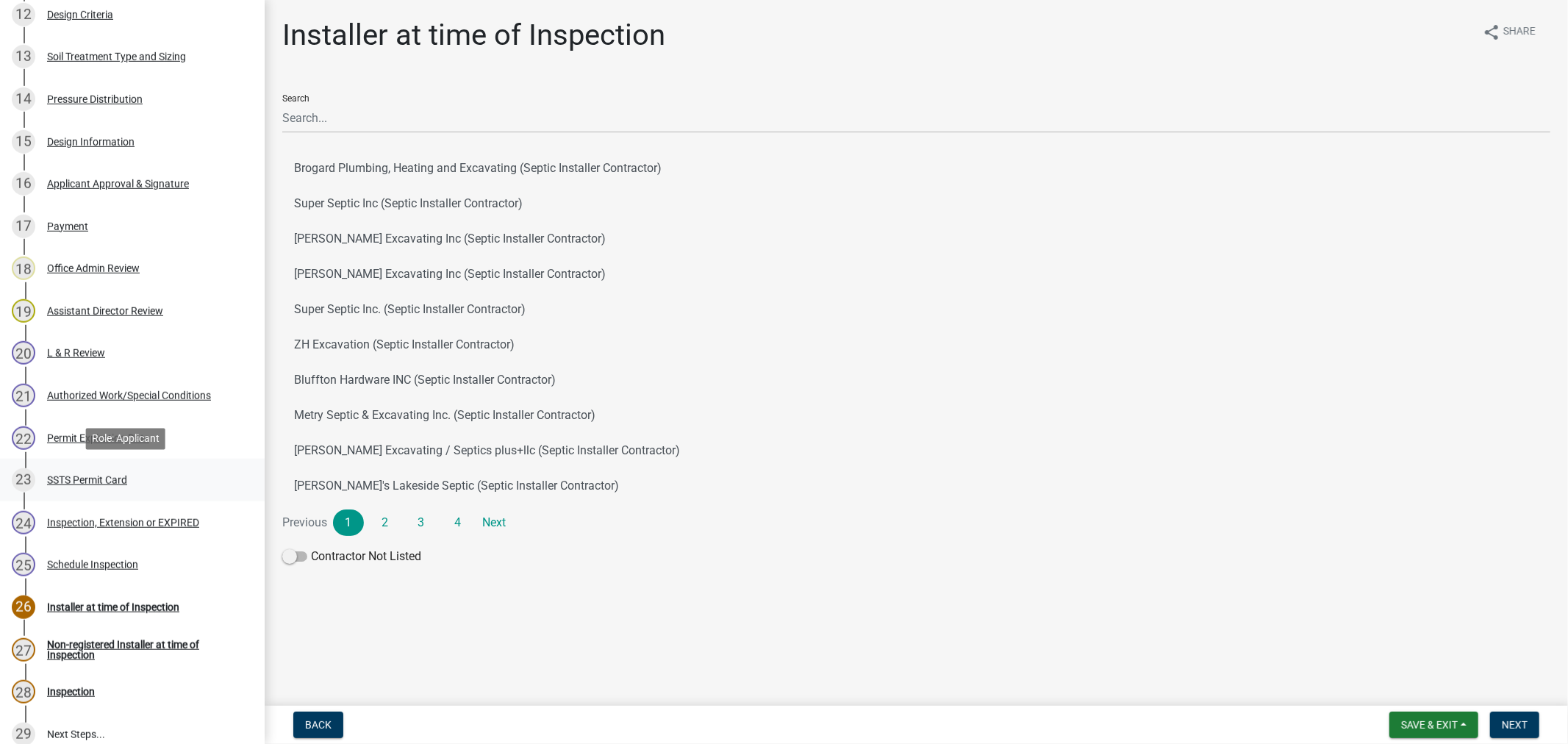
scroll to position [816, 0]
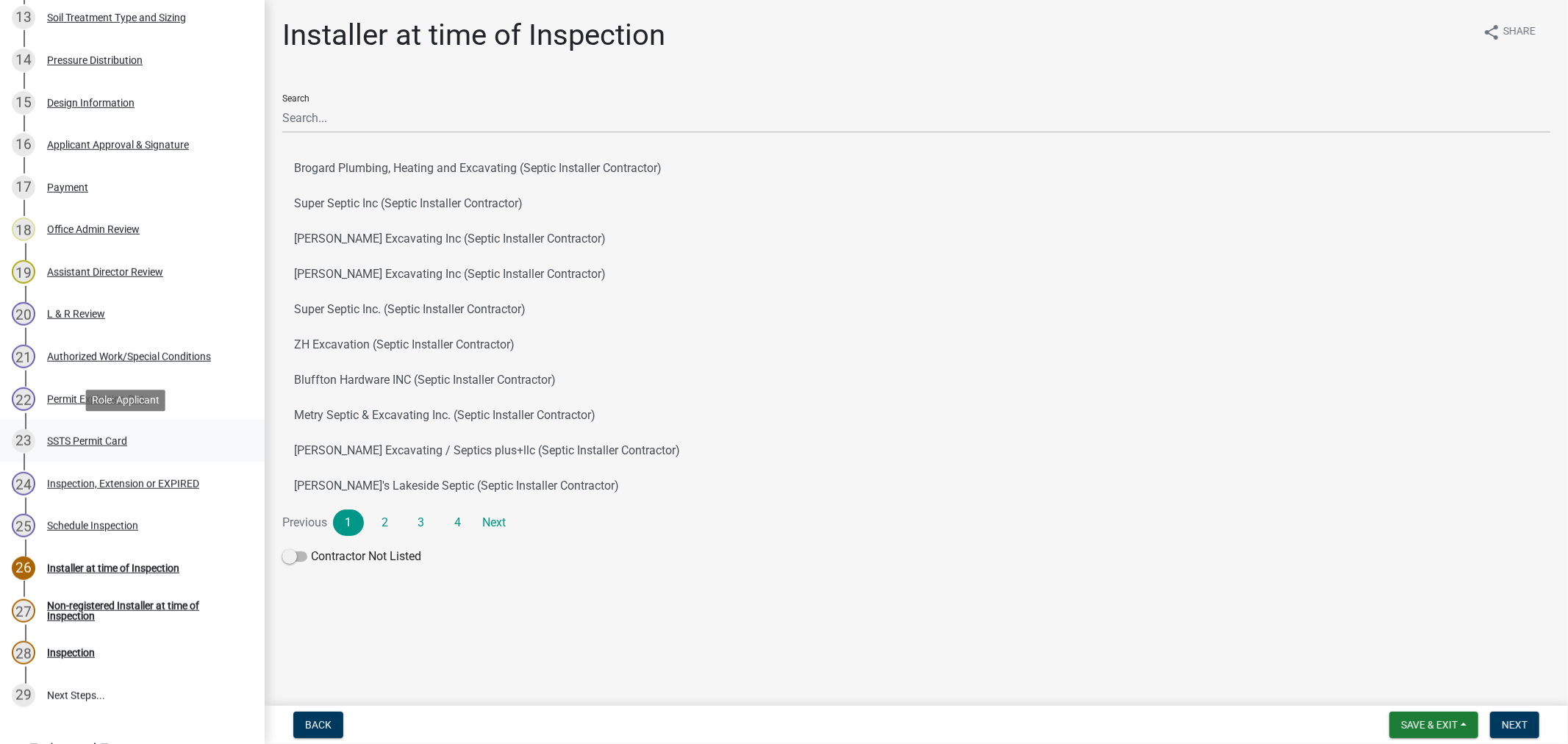
click at [97, 445] on div "SSTS Permit Card" at bounding box center [87, 440] width 80 height 11
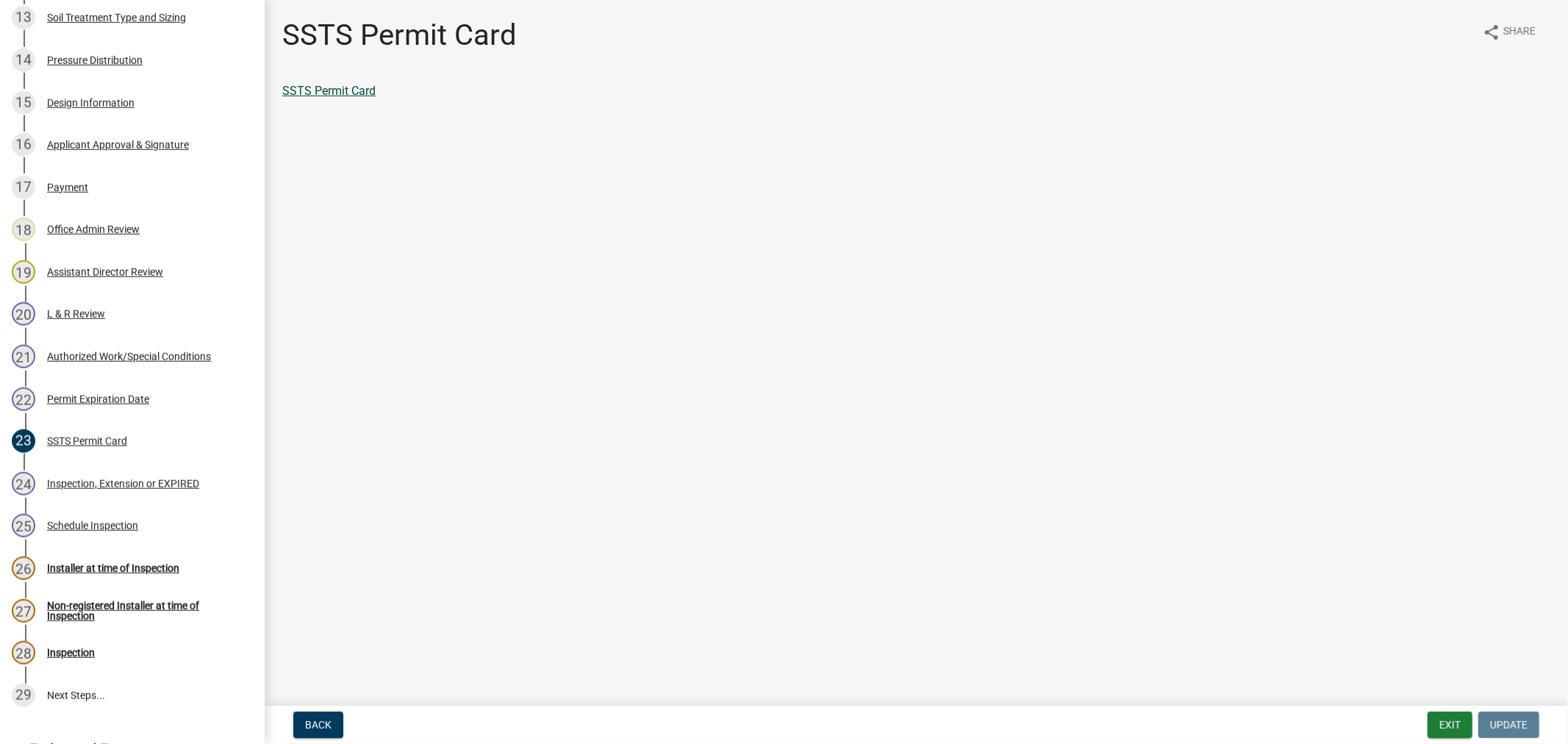
click at [359, 84] on link "SSTS Permit Card" at bounding box center [329, 90] width 93 height 14
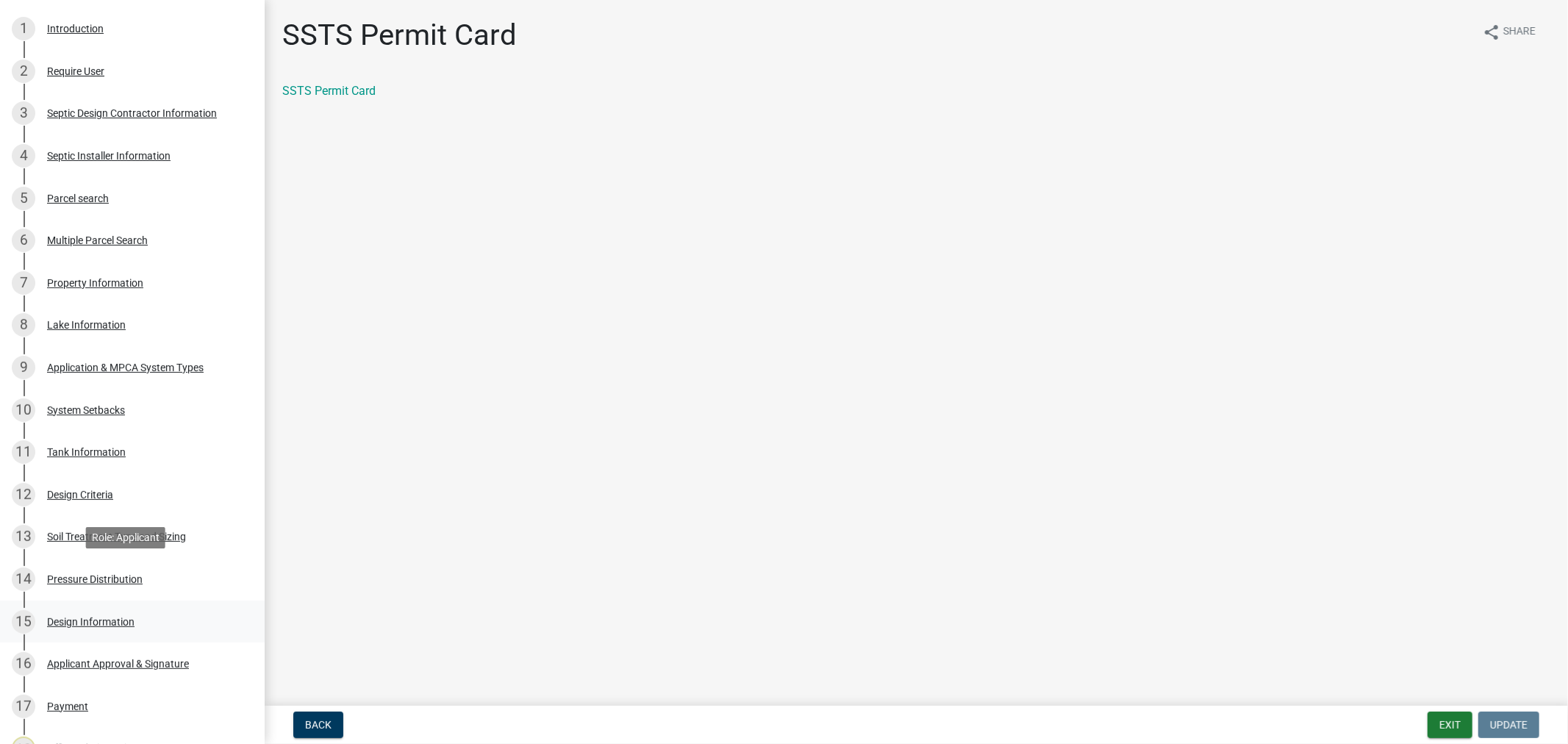
scroll to position [326, 0]
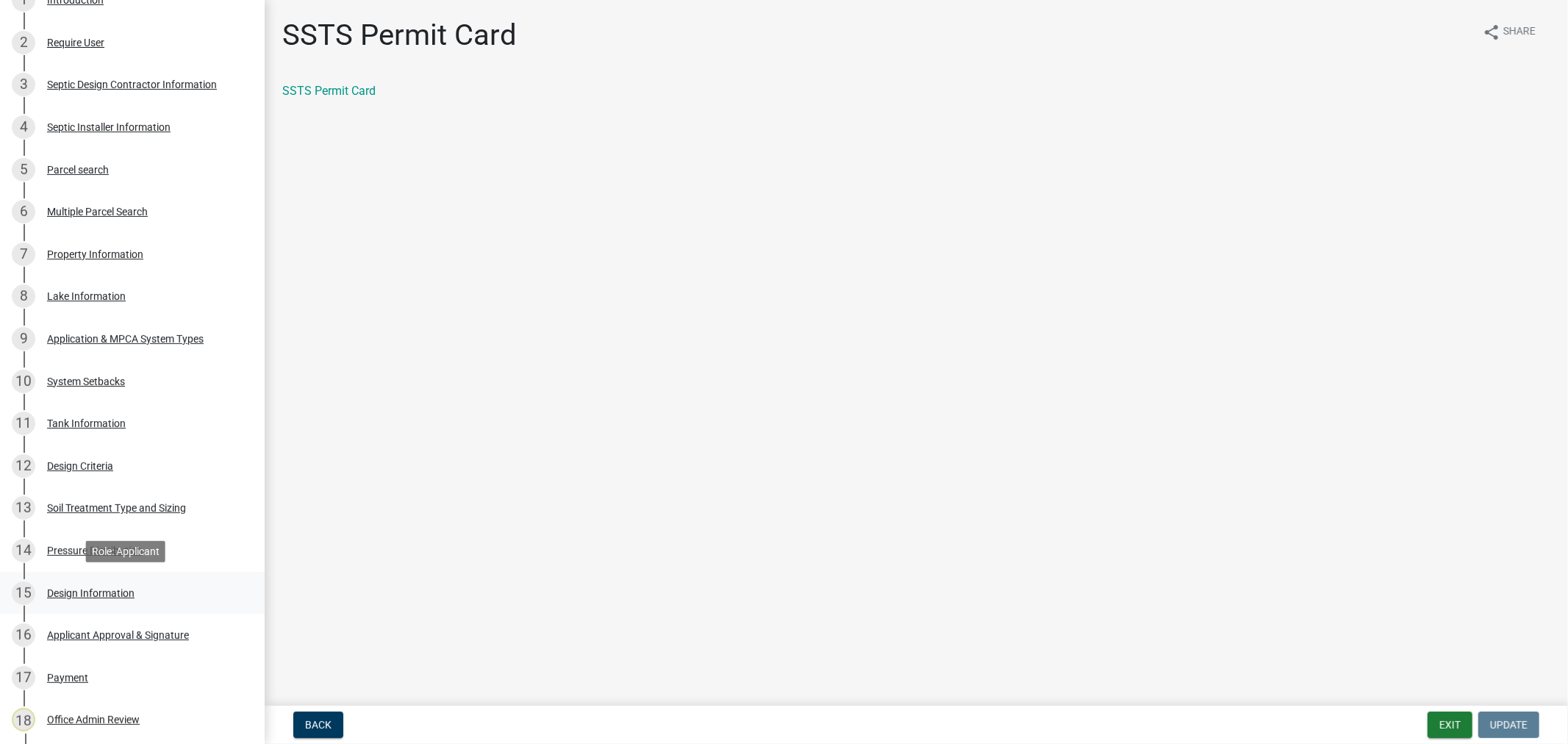
click at [74, 589] on div "Design Information" at bounding box center [91, 593] width 87 height 11
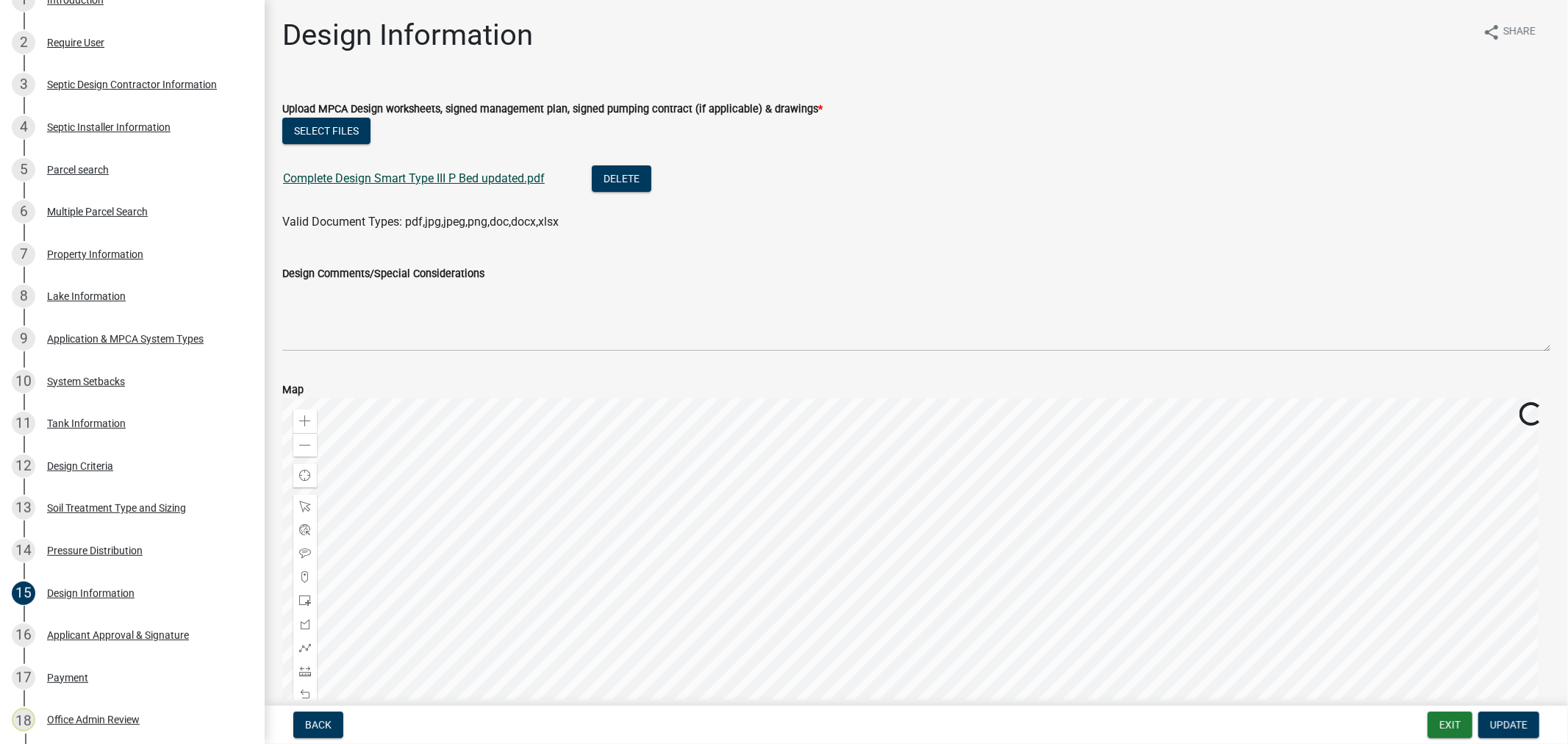
click at [317, 177] on link "Complete Design Smart Type III P Bed updated.pdf" at bounding box center [413, 177] width 262 height 14
